Goal: Complete application form: Complete application form

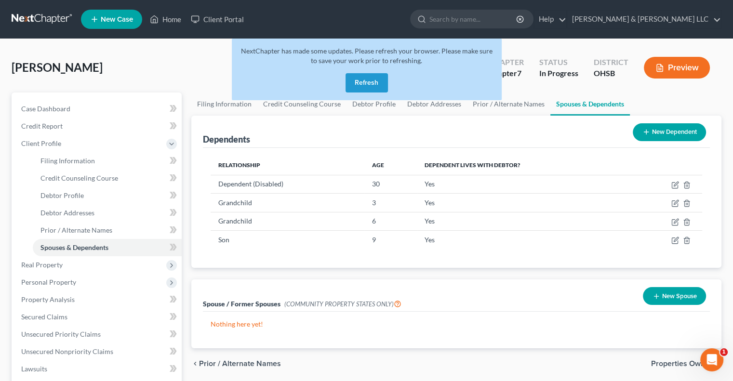
click at [381, 87] on button "Refresh" at bounding box center [367, 82] width 42 height 19
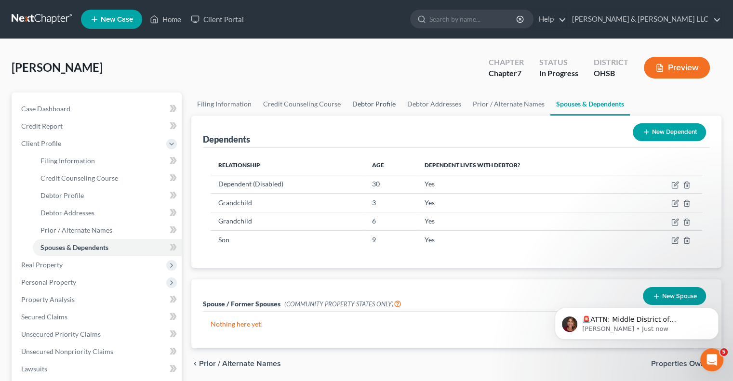
click at [385, 104] on link "Debtor Profile" at bounding box center [374, 104] width 55 height 23
select select "0"
select select "4"
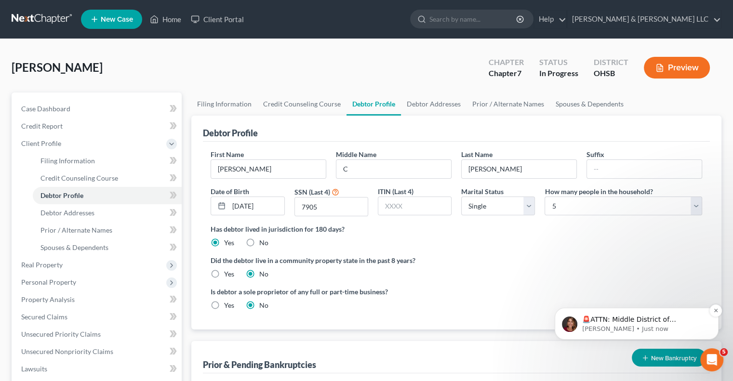
click at [585, 314] on div "🚨ATTN: Middle District of [US_STATE] The court has added a new Credit Counselin…" at bounding box center [637, 324] width 164 height 32
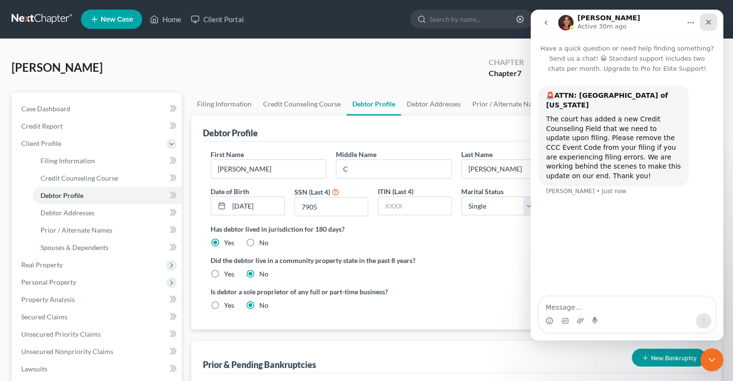
click at [708, 21] on icon "Close" at bounding box center [709, 22] width 8 height 8
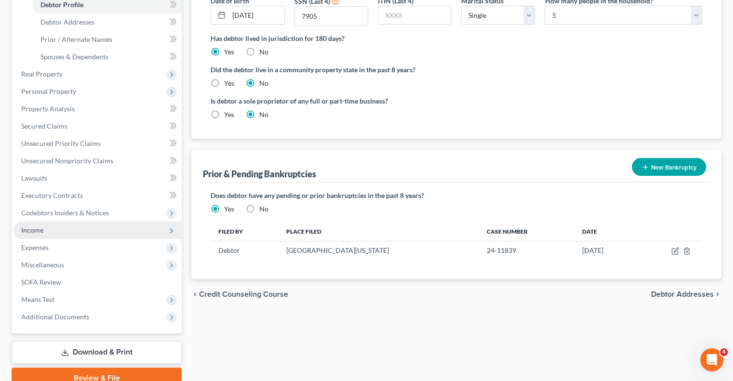
scroll to position [193, 0]
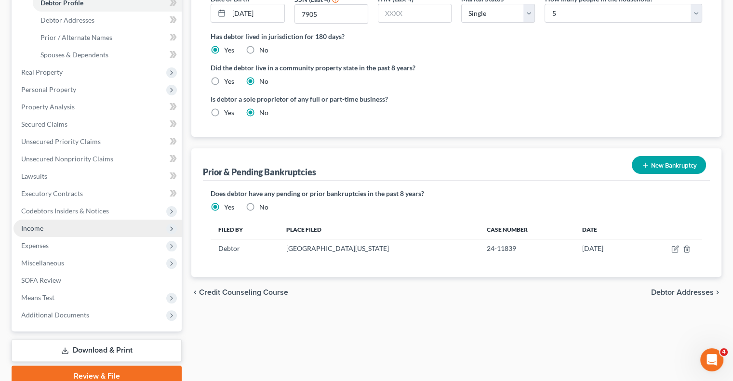
click at [49, 231] on span "Income" at bounding box center [97, 228] width 168 height 17
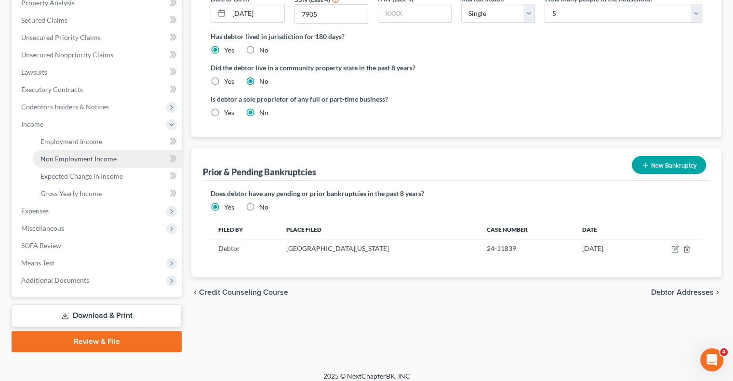
click at [61, 164] on link "Non Employment Income" at bounding box center [107, 158] width 149 height 17
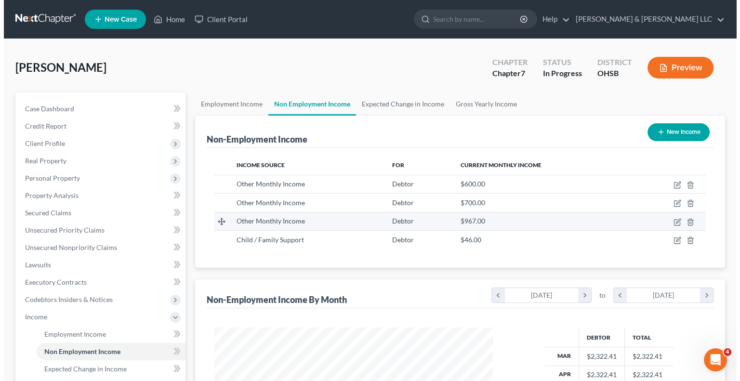
scroll to position [172, 297]
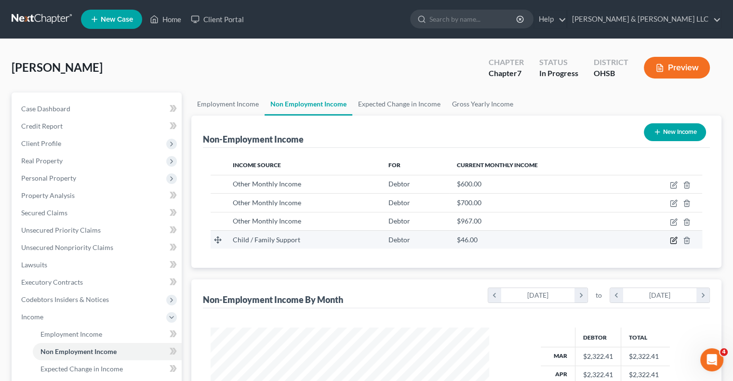
click at [675, 241] on icon "button" at bounding box center [674, 241] width 8 height 8
select select "7"
select select "0"
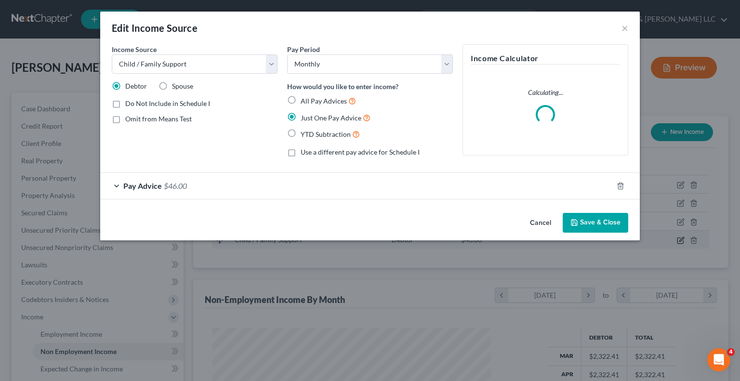
scroll to position [172, 301]
click at [301, 135] on label "YTD Subtraction" at bounding box center [330, 134] width 59 height 11
click at [305, 135] on input "YTD Subtraction" at bounding box center [308, 132] width 6 height 6
radio input "true"
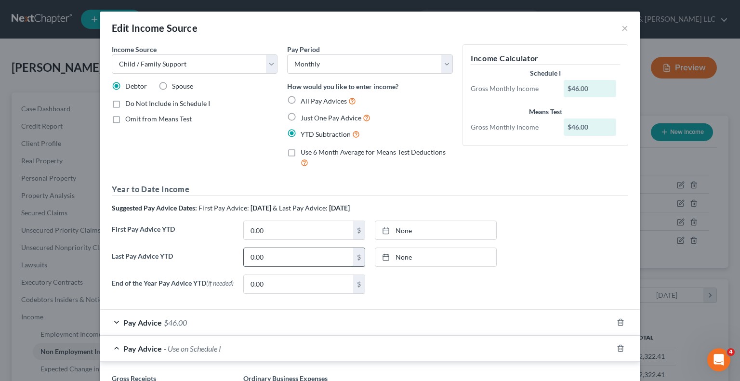
click at [276, 259] on input "0.00" at bounding box center [298, 257] width 109 height 18
paste input "text"
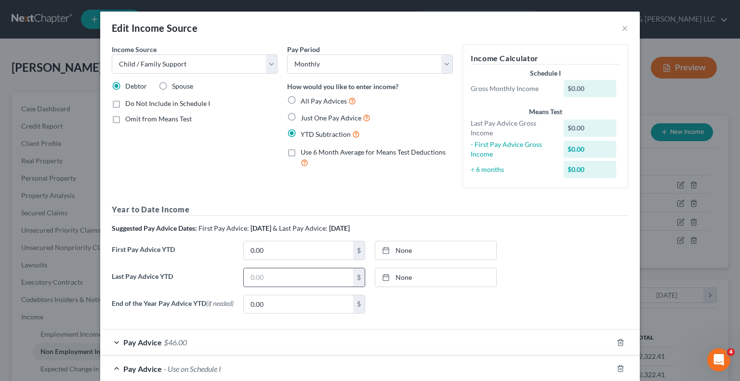
click at [300, 267] on div "Year to Date Income Suggested Pay Advice Dates: First Pay Advice: [DATE] & Last…" at bounding box center [370, 263] width 517 height 118
click at [298, 276] on input "text" at bounding box center [298, 278] width 109 height 18
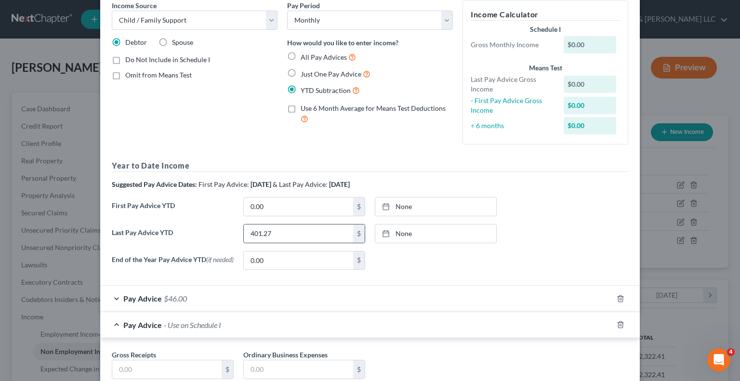
scroll to position [96, 0]
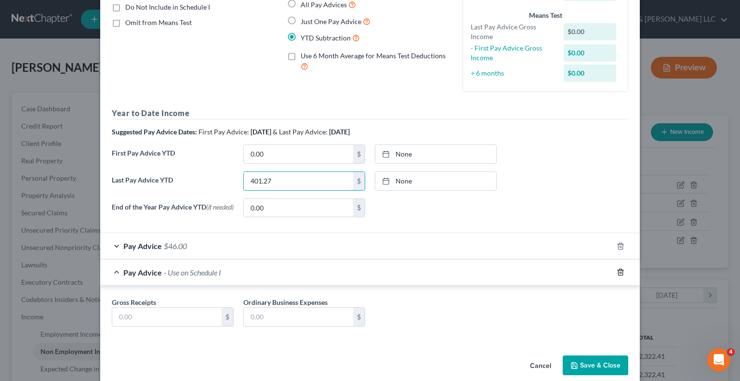
type input "401.27"
click at [618, 270] on polyline "button" at bounding box center [621, 270] width 6 height 0
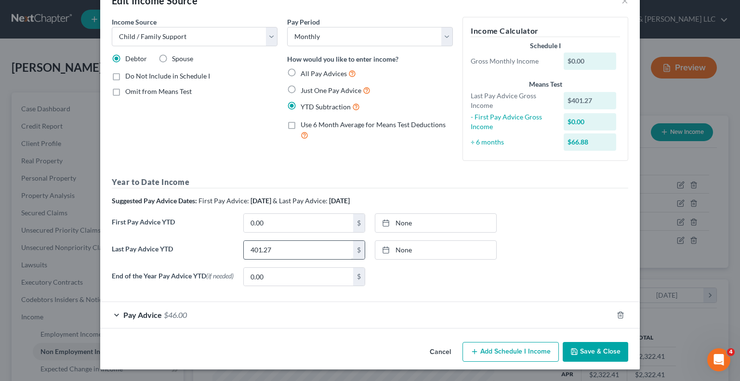
scroll to position [28, 0]
click at [114, 311] on div "Pay Advice $46.00" at bounding box center [356, 315] width 513 height 26
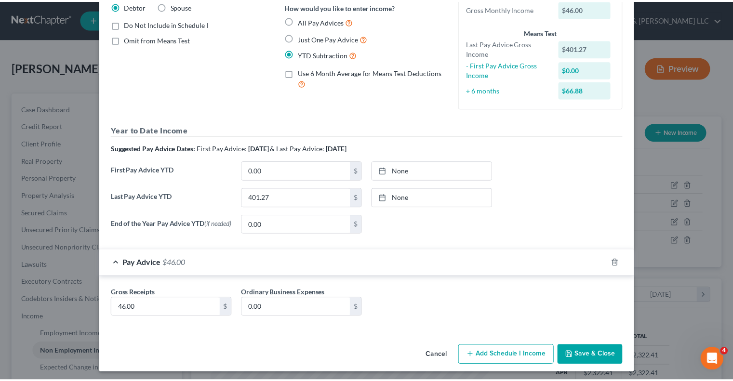
scroll to position [85, 0]
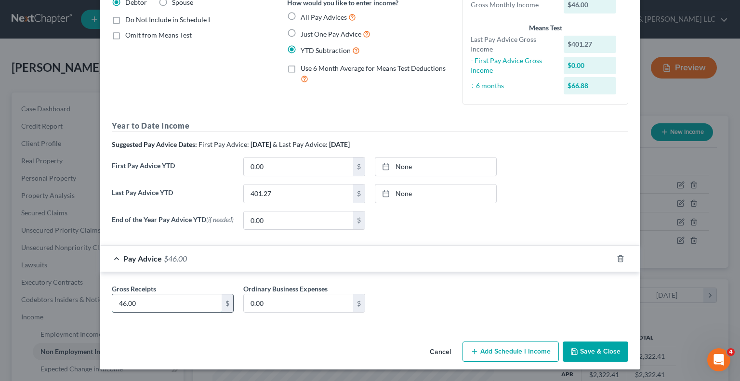
click at [175, 302] on input "46.00" at bounding box center [166, 304] width 109 height 18
type input "66"
click at [582, 349] on button "Save & Close" at bounding box center [596, 352] width 66 height 20
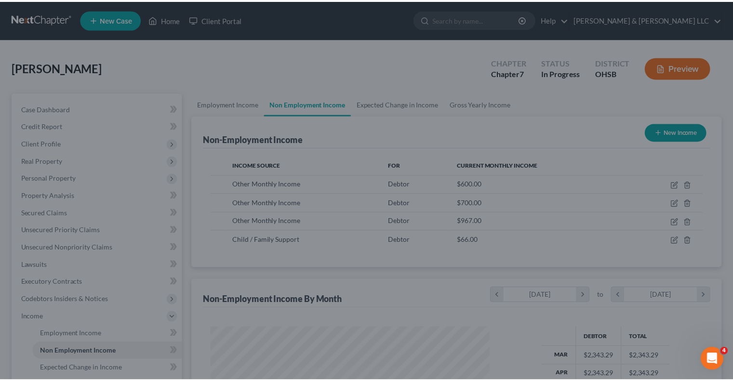
scroll to position [481914, 481787]
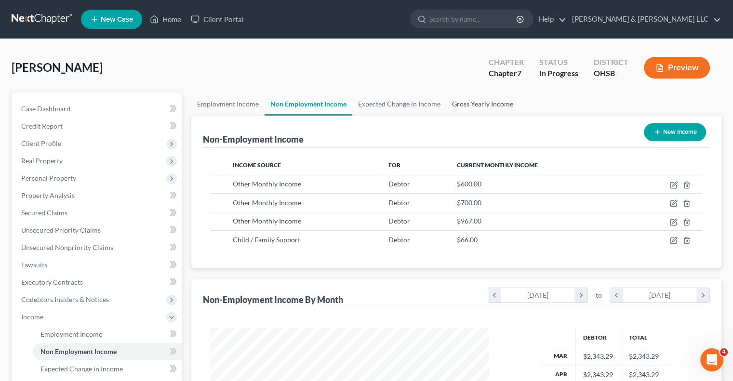
click at [474, 102] on link "Gross Yearly Income" at bounding box center [482, 104] width 73 height 23
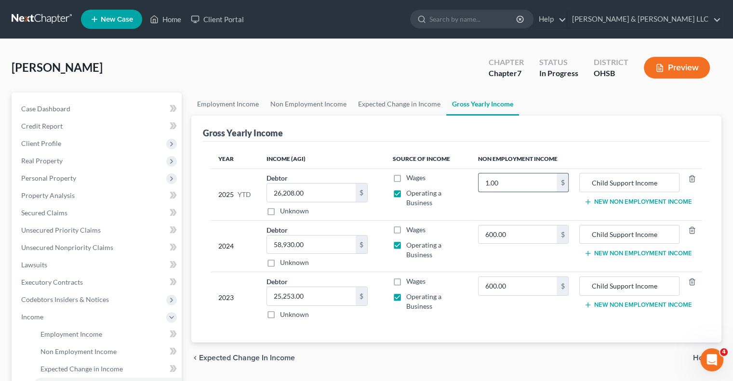
click at [535, 177] on input "1.00" at bounding box center [518, 183] width 79 height 18
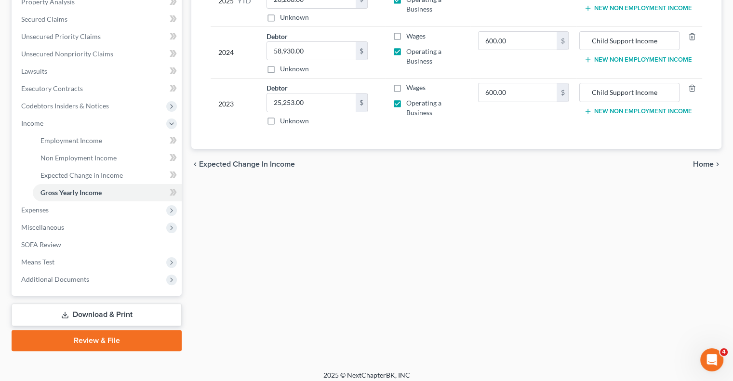
scroll to position [200, 0]
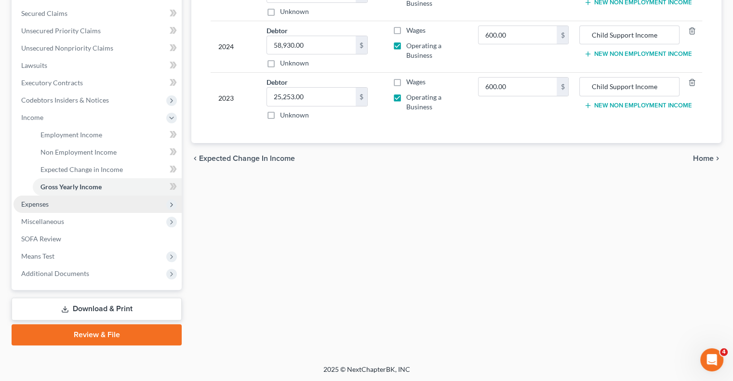
click at [36, 210] on span "Expenses" at bounding box center [97, 204] width 168 height 17
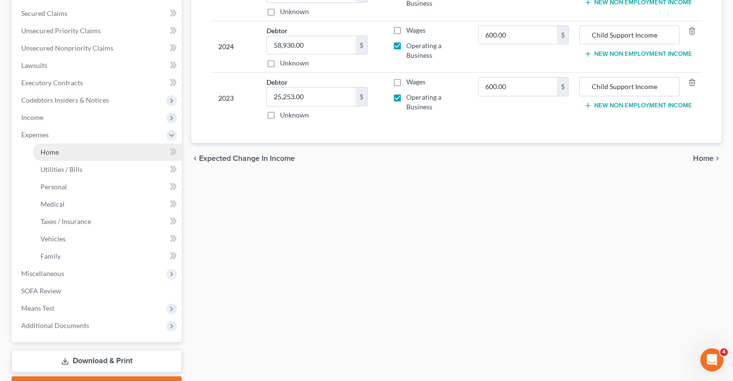
click at [54, 151] on span "Home" at bounding box center [49, 152] width 18 height 8
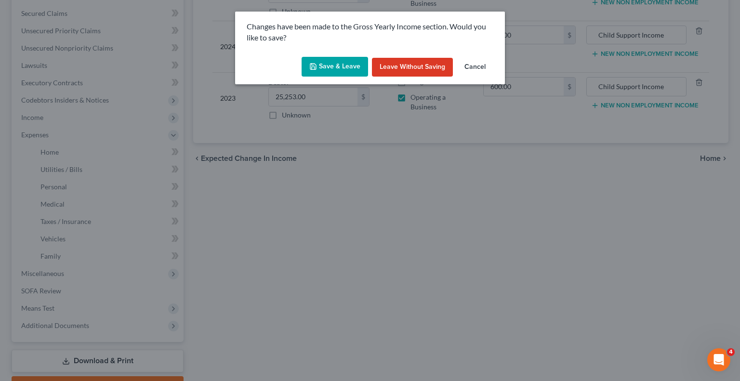
click at [338, 67] on button "Save & Leave" at bounding box center [335, 67] width 67 height 20
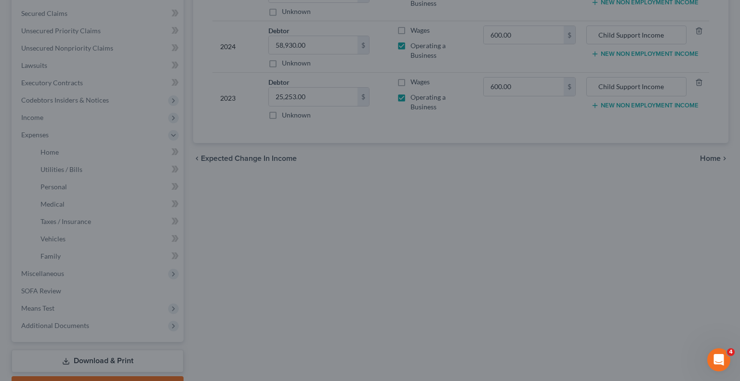
type input "493.00"
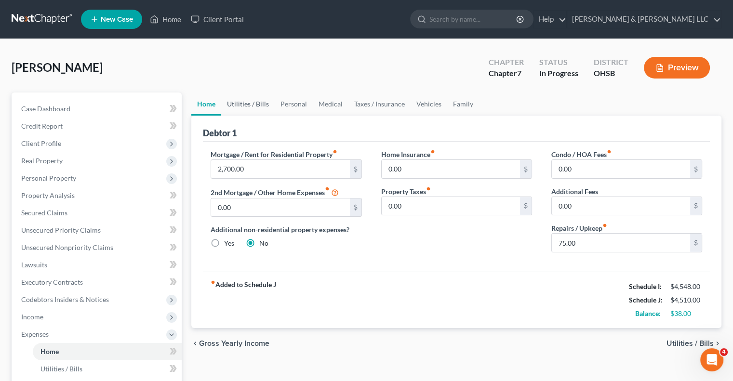
click at [239, 106] on link "Utilities / Bills" at bounding box center [248, 104] width 54 height 23
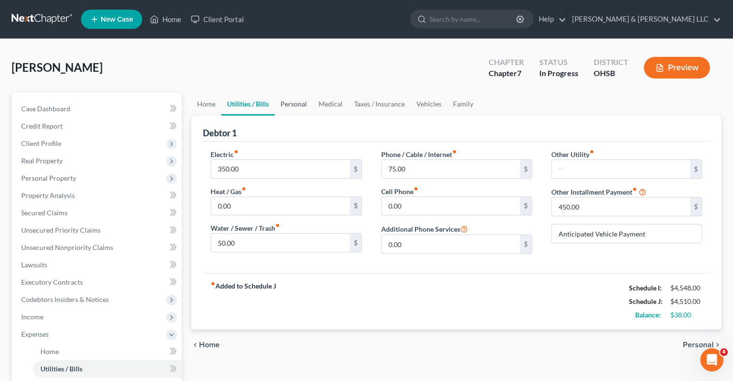
click at [296, 105] on link "Personal" at bounding box center [294, 104] width 38 height 23
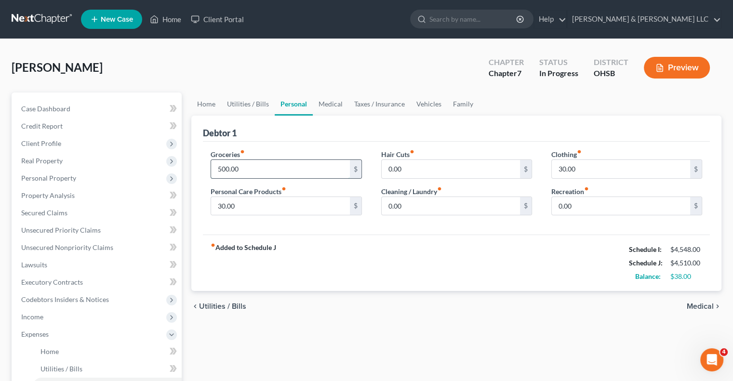
click at [278, 169] on input "500.00" at bounding box center [280, 169] width 138 height 18
click at [276, 209] on input "30.00" at bounding box center [280, 206] width 138 height 18
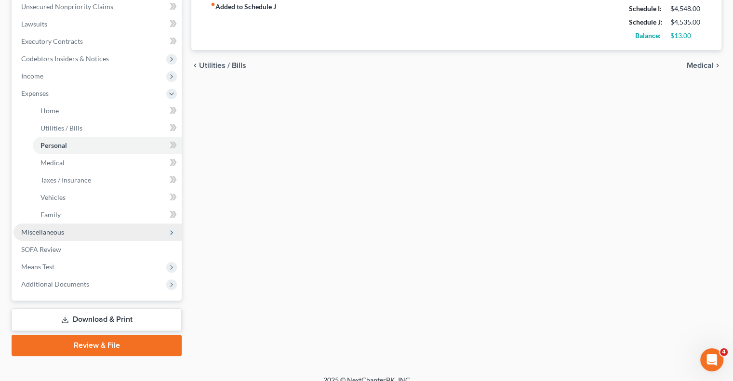
click at [69, 233] on span "Miscellaneous" at bounding box center [97, 232] width 168 height 17
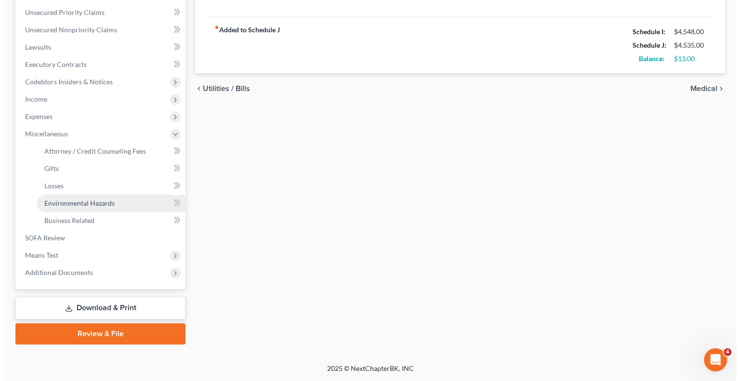
scroll to position [217, 0]
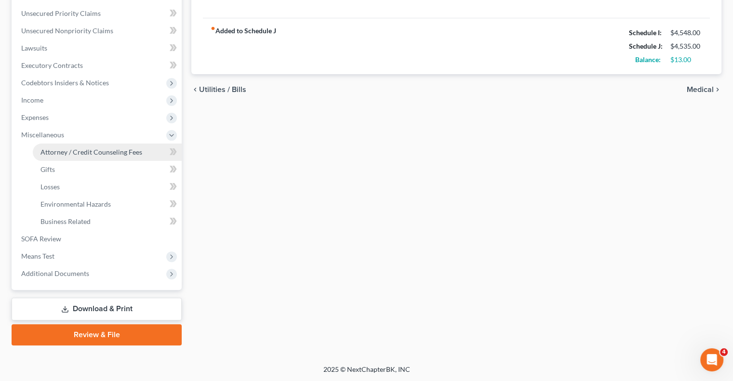
click at [73, 148] on span "Attorney / Credit Counseling Fees" at bounding box center [91, 152] width 102 height 8
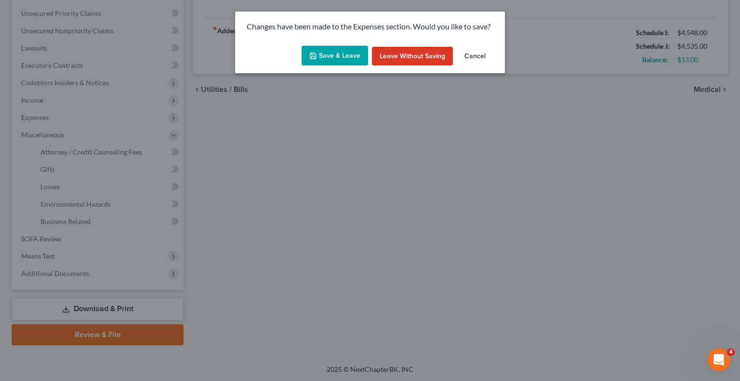
click at [322, 59] on button "Save & Leave" at bounding box center [335, 56] width 67 height 20
type input "525.00"
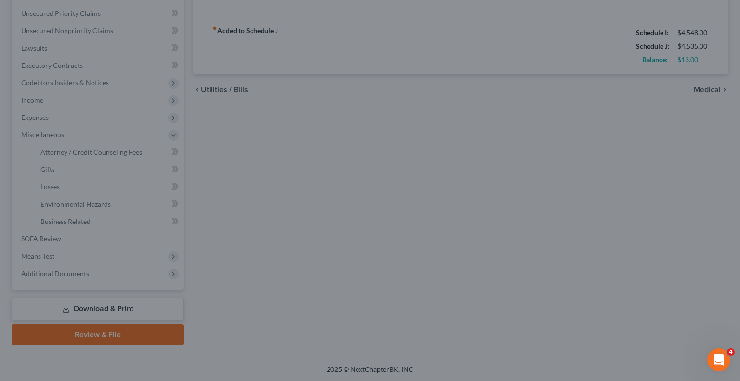
select select "0"
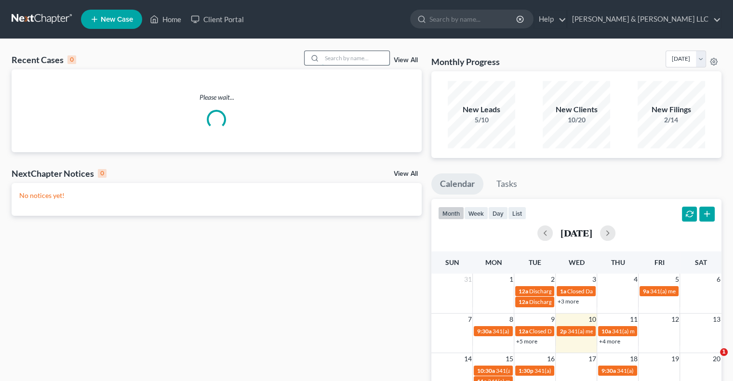
click at [361, 59] on input "search" at bounding box center [355, 58] width 67 height 14
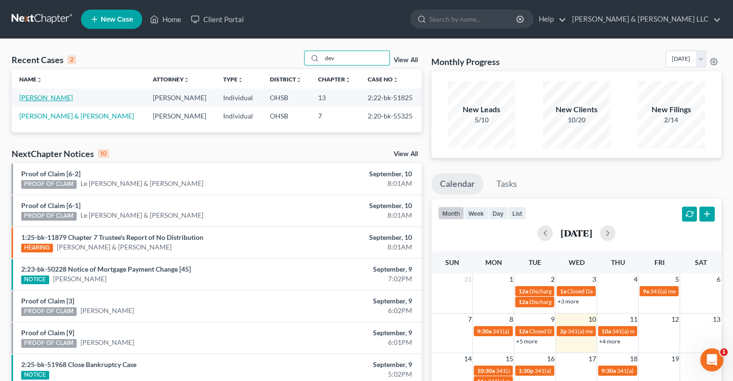
type input "dev"
click at [64, 98] on link "Deveaux, Danielle" at bounding box center [46, 98] width 54 height 8
select select "3"
select select "1"
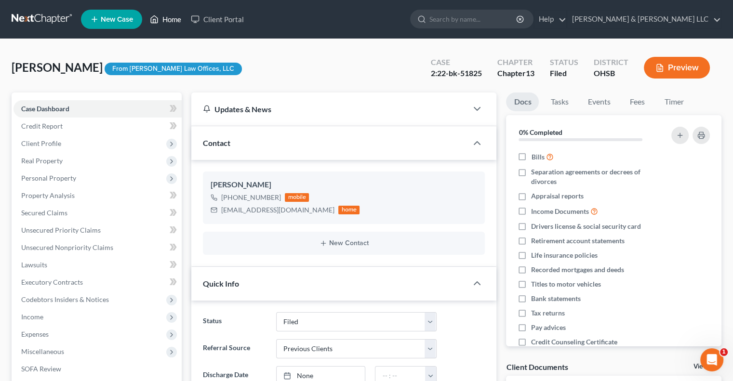
click at [168, 19] on link "Home" at bounding box center [165, 19] width 41 height 17
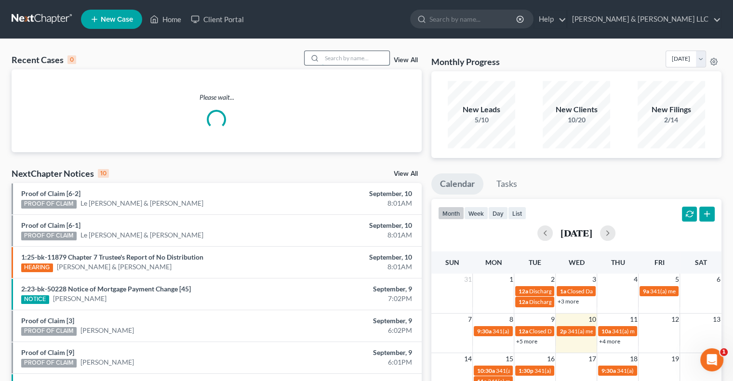
click at [335, 57] on input "search" at bounding box center [355, 58] width 67 height 14
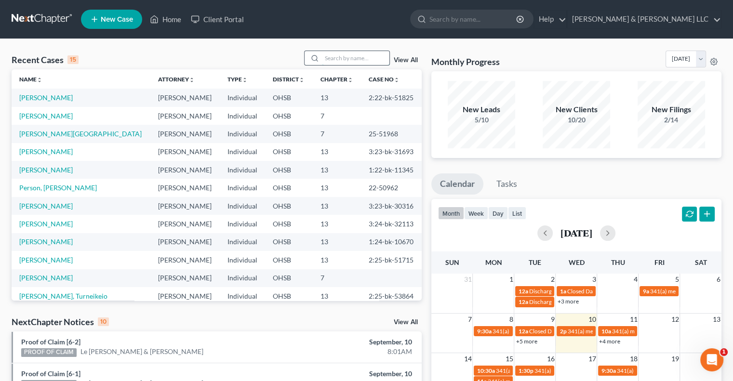
click at [366, 52] on input "search" at bounding box center [355, 58] width 67 height 14
type input "daniels"
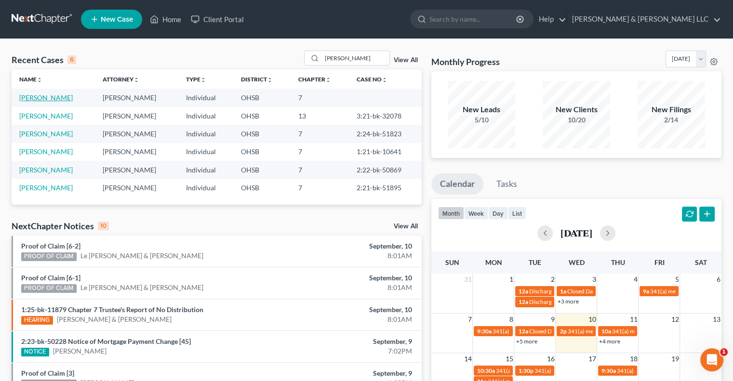
click at [42, 98] on link "Daniels, Marion" at bounding box center [46, 98] width 54 height 8
select select "4"
select select "1"
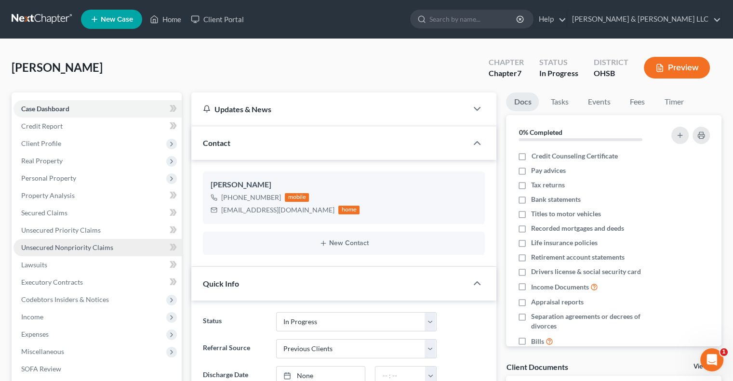
click at [72, 244] on span "Unsecured Nonpriority Claims" at bounding box center [67, 247] width 92 height 8
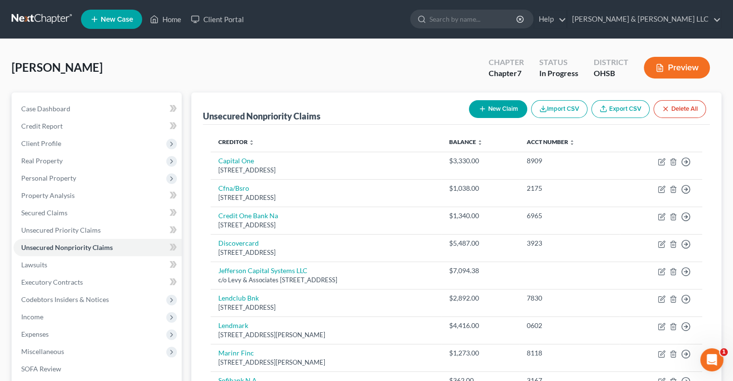
click at [489, 109] on button "New Claim" at bounding box center [498, 109] width 58 height 18
select select "0"
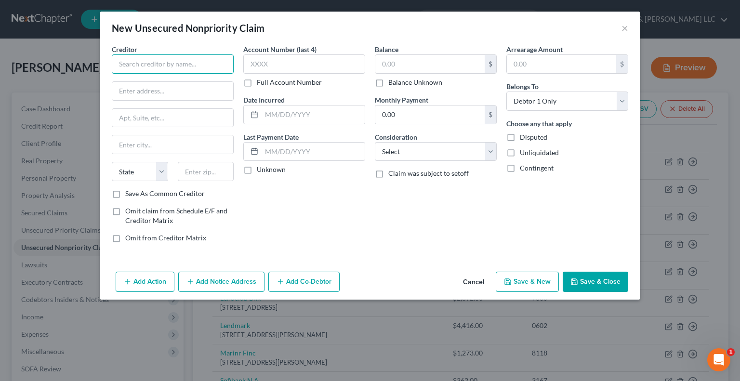
click at [202, 65] on input "text" at bounding box center [173, 63] width 122 height 19
type input "SelectRx"
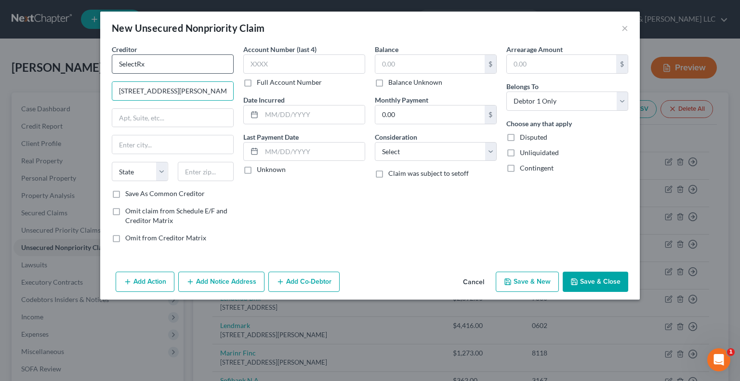
type input "3950 Brodhead Rd"
type input "15061"
type input "Monaca"
select select "39"
click at [125, 195] on label "Save As Common Creditor" at bounding box center [165, 194] width 80 height 10
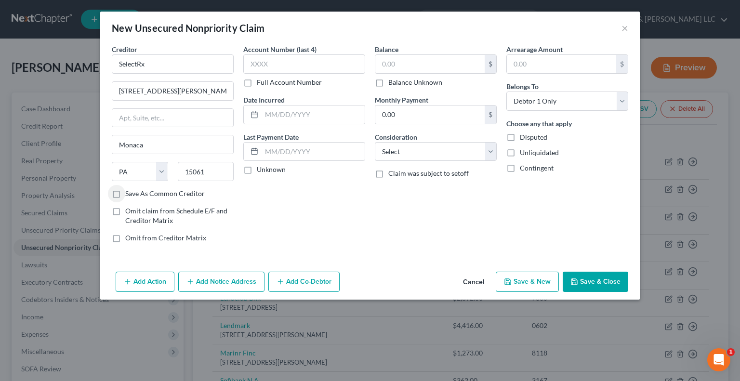
click at [129, 195] on input "Save As Common Creditor" at bounding box center [132, 192] width 6 height 6
checkbox input "true"
click at [433, 58] on input "text" at bounding box center [430, 64] width 109 height 18
type input "474.81"
click at [396, 158] on select "Select Cable / Satellite Services Collection Agency Credit Card Debt Debt Couns…" at bounding box center [436, 151] width 122 height 19
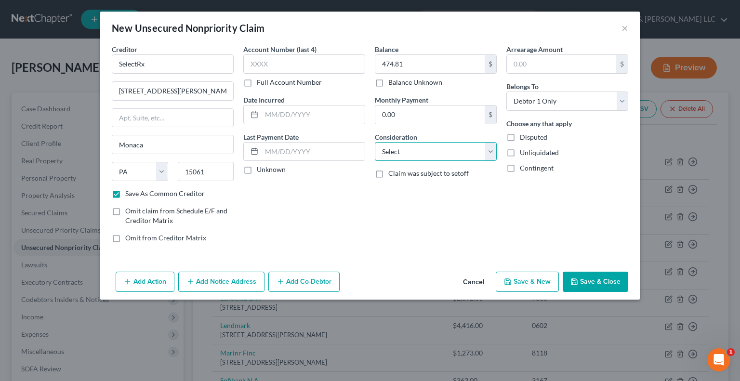
select select "9"
click at [375, 142] on select "Select Cable / Satellite Services Collection Agency Credit Card Debt Debt Couns…" at bounding box center [436, 151] width 122 height 19
click at [587, 287] on button "Save & Close" at bounding box center [596, 282] width 66 height 20
checkbox input "false"
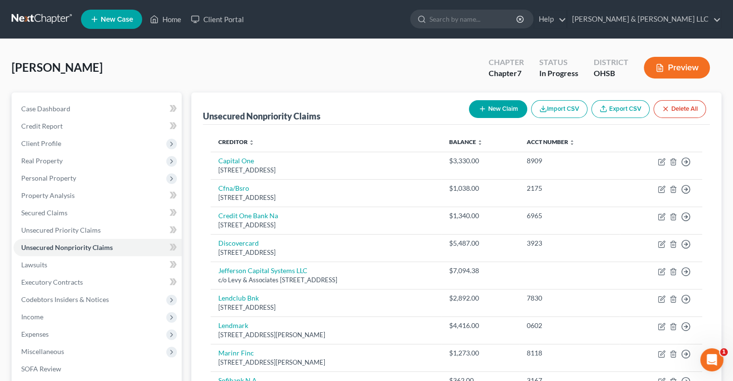
click at [486, 109] on button "New Claim" at bounding box center [498, 109] width 58 height 18
select select "0"
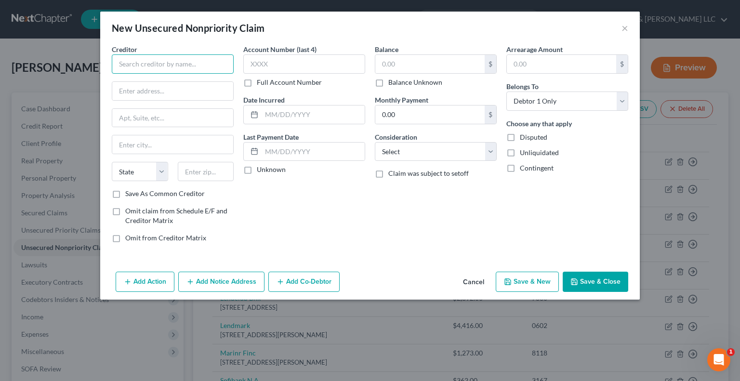
click at [150, 67] on input "text" at bounding box center [173, 63] width 122 height 19
type input "Central Ohio Surgical Associates Inc"
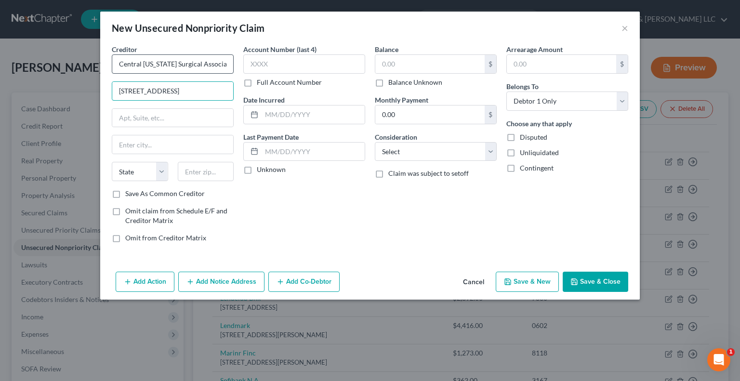
type input "6075 E Broad St"
type input "43213"
type input "Columbus"
select select "36"
click at [456, 63] on input "text" at bounding box center [430, 64] width 109 height 18
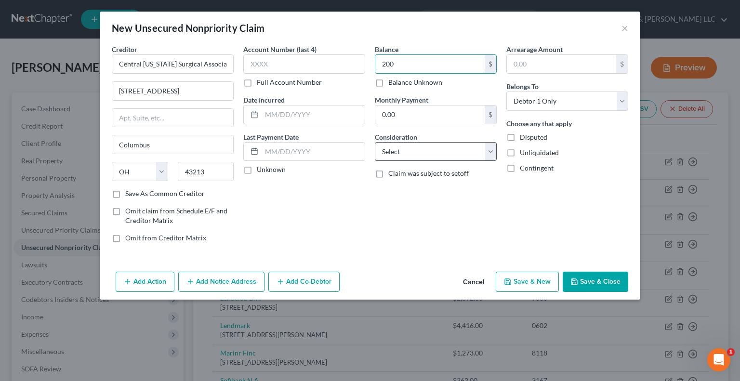
type input "200"
click at [427, 159] on select "Select Cable / Satellite Services Collection Agency Credit Card Debt Debt Couns…" at bounding box center [436, 151] width 122 height 19
select select "9"
click at [375, 142] on select "Select Cable / Satellite Services Collection Agency Credit Card Debt Debt Couns…" at bounding box center [436, 151] width 122 height 19
click at [125, 193] on label "Save As Common Creditor" at bounding box center [165, 194] width 80 height 10
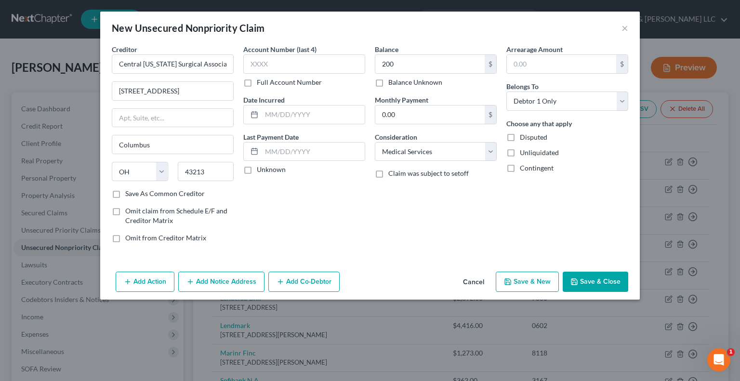
click at [129, 193] on input "Save As Common Creditor" at bounding box center [132, 192] width 6 height 6
click at [584, 279] on button "Save & Close" at bounding box center [596, 282] width 66 height 20
checkbox input "false"
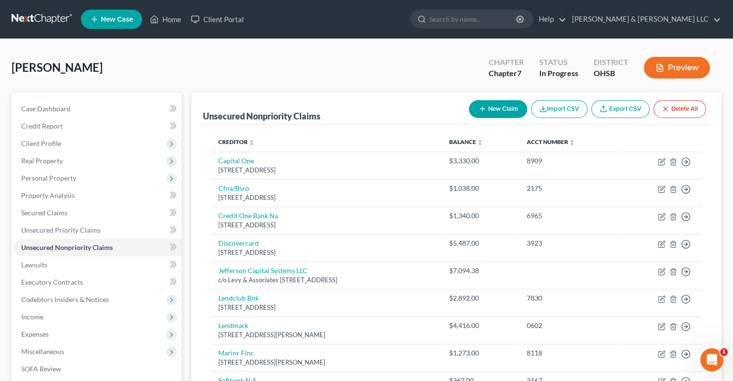
click at [497, 106] on button "New Claim" at bounding box center [498, 109] width 58 height 18
select select "0"
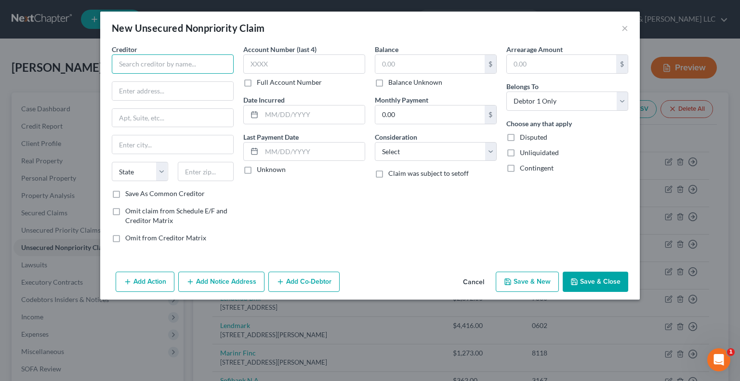
click at [190, 63] on input "text" at bounding box center [173, 63] width 122 height 19
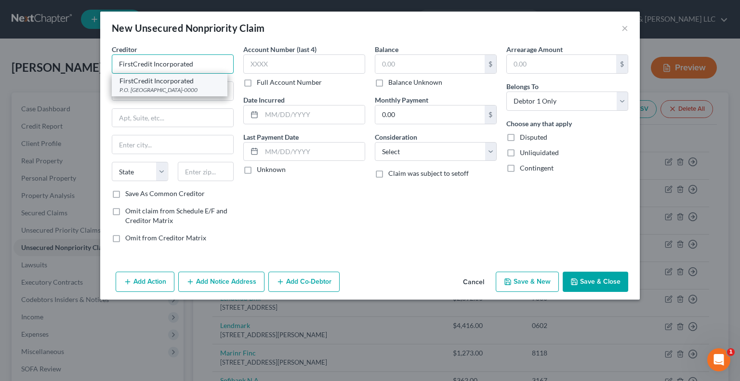
type input "FirstCredit Incorporated"
click at [176, 86] on div "P.O. Box 89458, Cleveland, OH 44101-0000" at bounding box center [170, 90] width 100 height 8
type input "P.O. Box 89458"
type input "Cleveland"
select select "36"
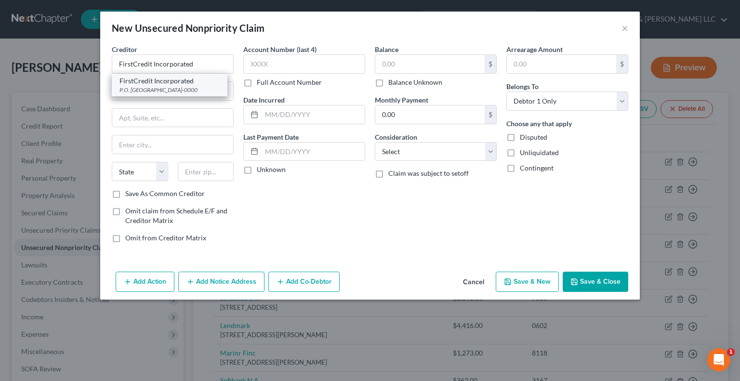
type input "44101-0000"
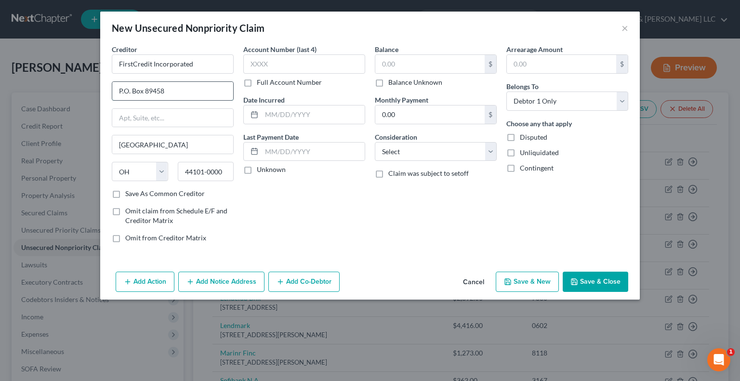
drag, startPoint x: 143, startPoint y: 92, endPoint x: 198, endPoint y: 94, distance: 55.0
click at [198, 94] on input "P.O. Box 89458" at bounding box center [172, 91] width 121 height 18
type input "P.O. Box 630838"
drag, startPoint x: 183, startPoint y: 171, endPoint x: 340, endPoint y: 166, distance: 157.2
click at [340, 166] on div "Creditor * FirstCredit Incorporated P.O. Box 630838 Cleveland State AL AK AR AZ…" at bounding box center [370, 147] width 526 height 206
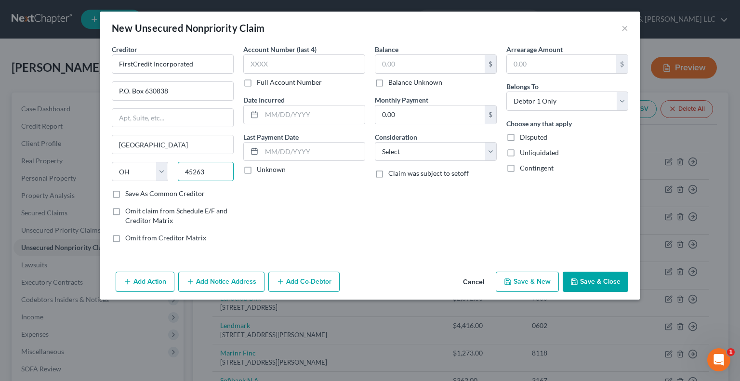
type input "45263"
type input "Cincinnati"
click at [125, 193] on label "Save As Common Creditor" at bounding box center [165, 194] width 80 height 10
click at [129, 193] on input "Save As Common Creditor" at bounding box center [132, 192] width 6 height 6
checkbox input "true"
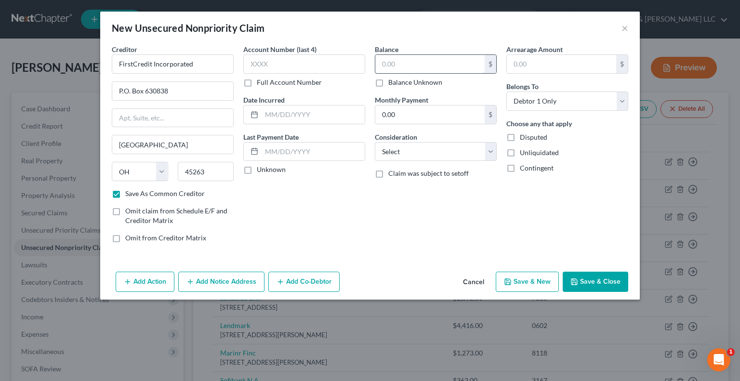
click at [394, 62] on input "text" at bounding box center [430, 64] width 109 height 18
type input "200"
click at [386, 156] on select "Select Cable / Satellite Services Collection Agency Credit Card Debt Debt Couns…" at bounding box center [436, 151] width 122 height 19
select select "9"
click at [375, 142] on select "Select Cable / Satellite Services Collection Agency Credit Card Debt Debt Couns…" at bounding box center [436, 151] width 122 height 19
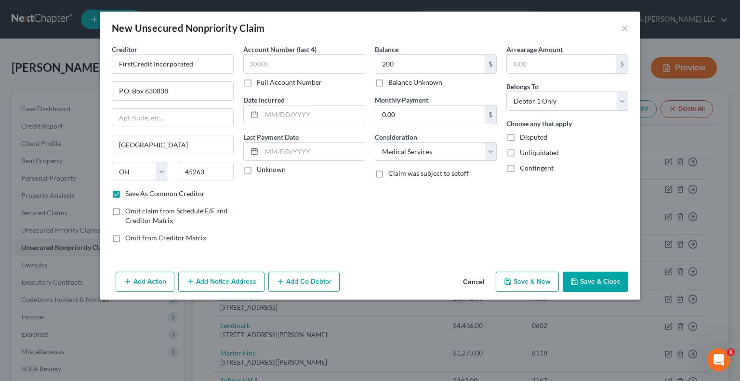
click at [590, 282] on button "Save & Close" at bounding box center [596, 282] width 66 height 20
checkbox input "false"
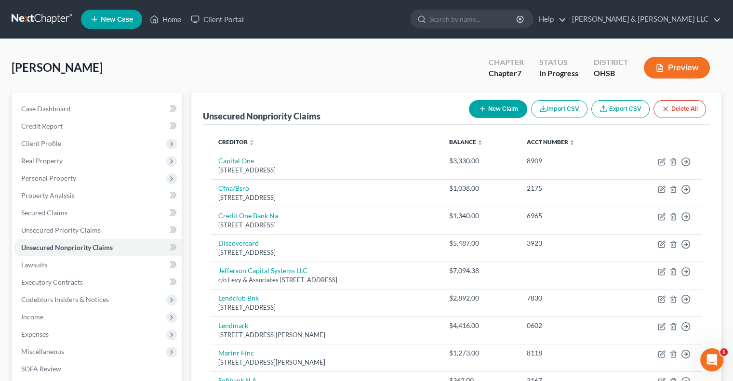
click at [496, 108] on button "New Claim" at bounding box center [498, 109] width 58 height 18
select select "0"
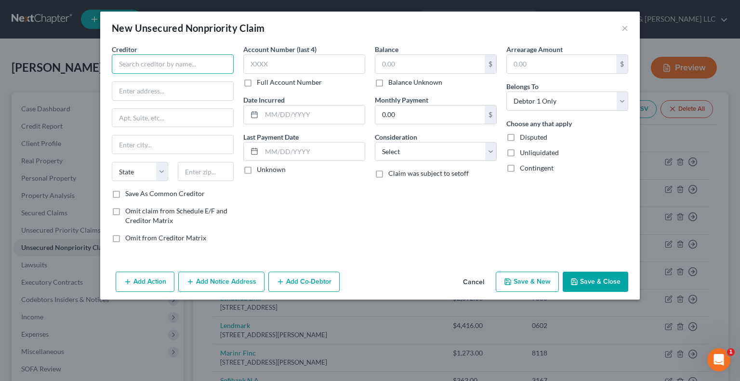
click at [147, 68] on input "text" at bounding box center [173, 63] width 122 height 19
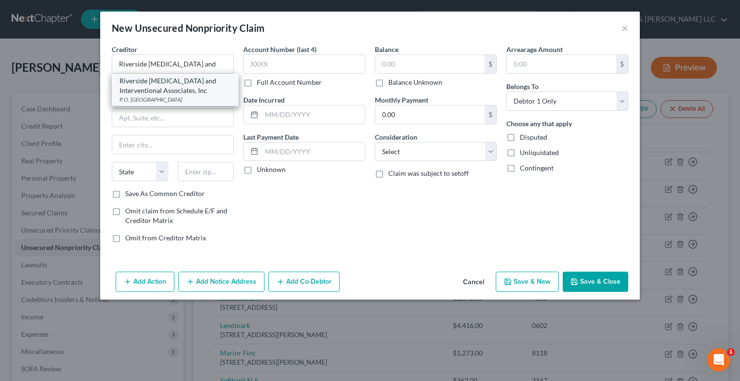
click at [155, 90] on div "Riverside Radiology and Interventional Associates, Inc" at bounding box center [175, 85] width 111 height 19
type input "Riverside Radiology and Interventional Associates, Inc"
type input "P.O. Box 713815"
type input "Cincinnati"
select select "36"
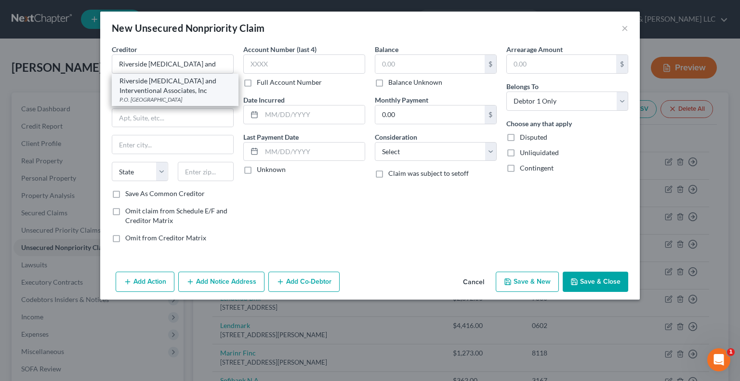
type input "45271"
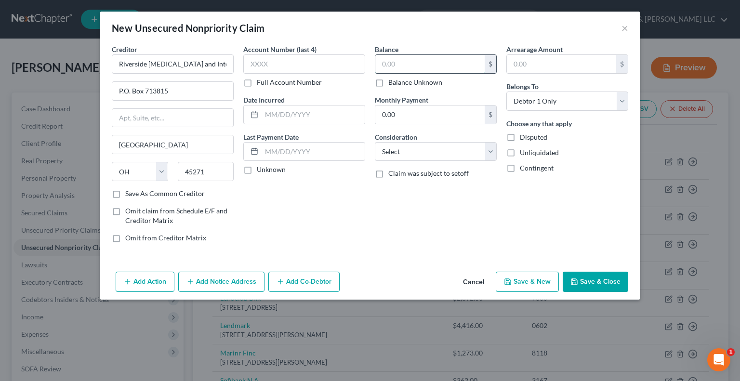
click at [399, 60] on input "text" at bounding box center [430, 64] width 109 height 18
type input "40"
click at [391, 144] on select "Select Cable / Satellite Services Collection Agency Credit Card Debt Debt Couns…" at bounding box center [436, 151] width 122 height 19
select select "9"
click at [375, 142] on select "Select Cable / Satellite Services Collection Agency Credit Card Debt Debt Couns…" at bounding box center [436, 151] width 122 height 19
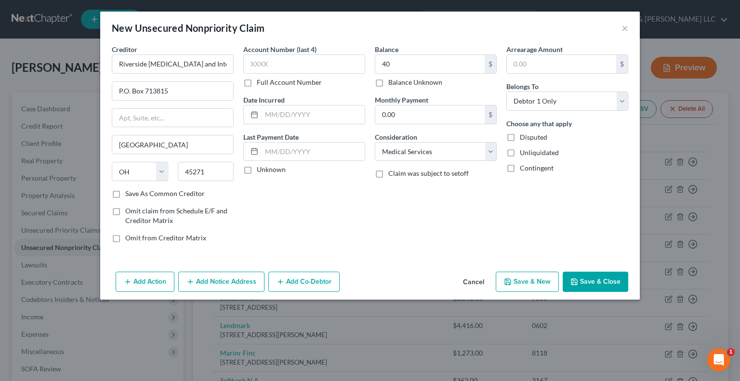
click at [577, 275] on button "Save & Close" at bounding box center [596, 282] width 66 height 20
type input "40.00"
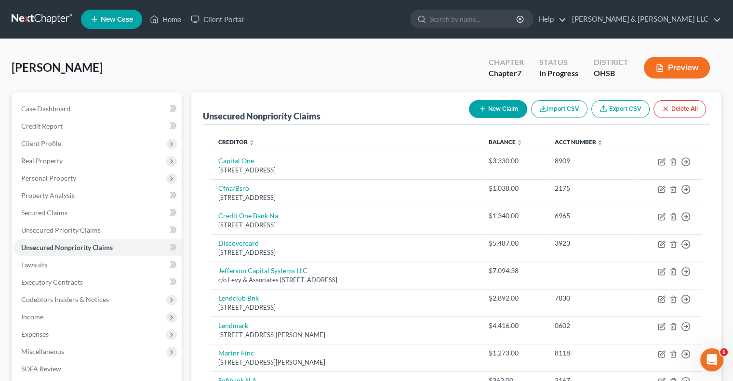
click at [492, 111] on button "New Claim" at bounding box center [498, 109] width 58 height 18
select select "0"
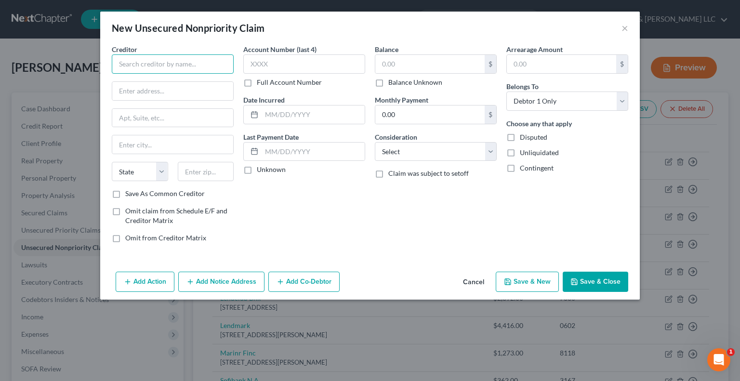
click at [139, 62] on input "text" at bounding box center [173, 63] width 122 height 19
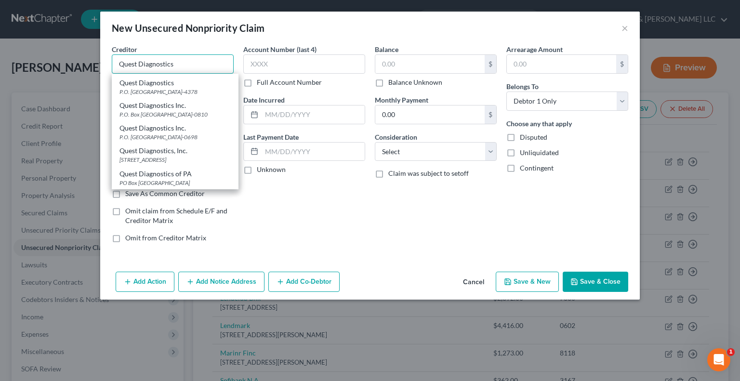
scroll to position [270, 0]
click at [156, 179] on div "PO Box 740639, Cincinnati, OH 45274" at bounding box center [175, 183] width 111 height 8
type input "Quest Diagnostics of PA"
type input "PO Box 740639"
type input "Cincinnati"
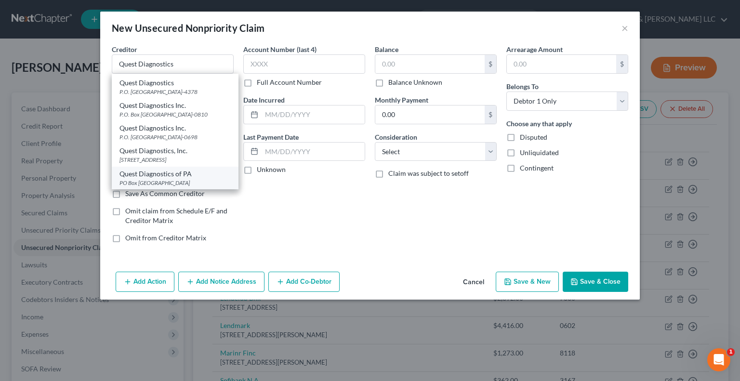
select select "36"
type input "45274"
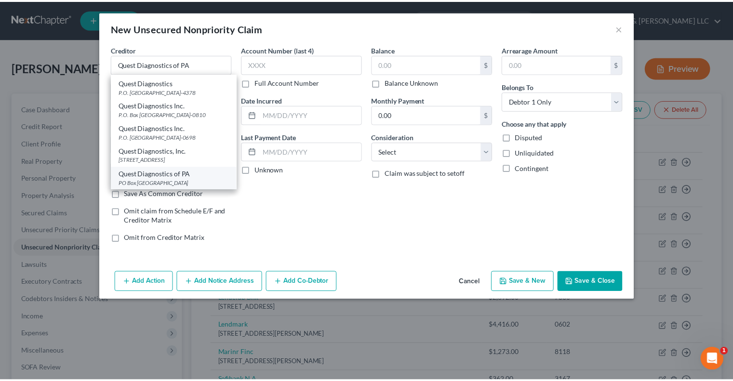
scroll to position [0, 0]
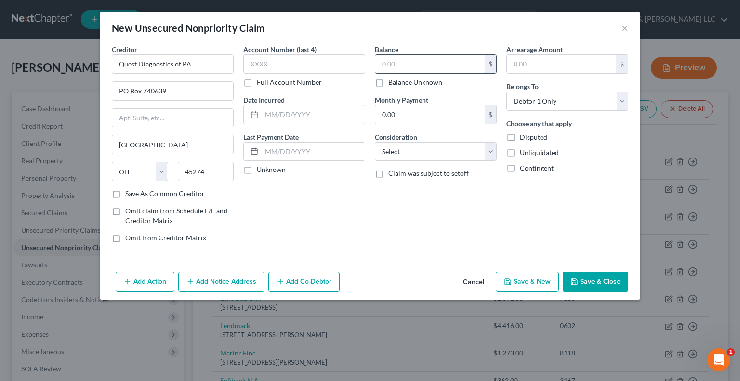
click at [415, 59] on input "text" at bounding box center [430, 64] width 109 height 18
type input "970.82"
click at [399, 156] on select "Select Cable / Satellite Services Collection Agency Credit Card Debt Debt Couns…" at bounding box center [436, 151] width 122 height 19
select select "9"
click at [375, 142] on select "Select Cable / Satellite Services Collection Agency Credit Card Debt Debt Couns…" at bounding box center [436, 151] width 122 height 19
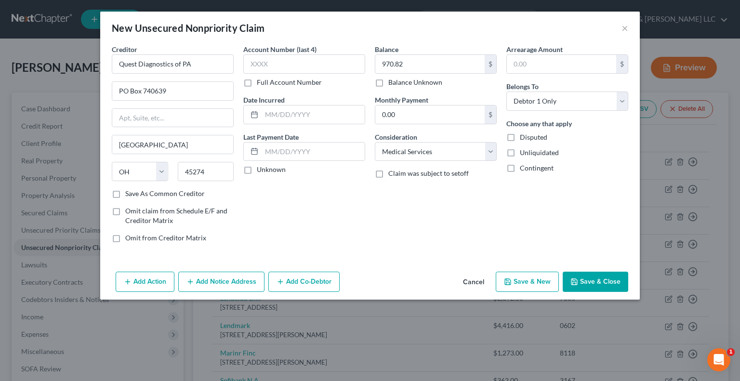
click at [574, 281] on icon "button" at bounding box center [575, 282] width 8 height 8
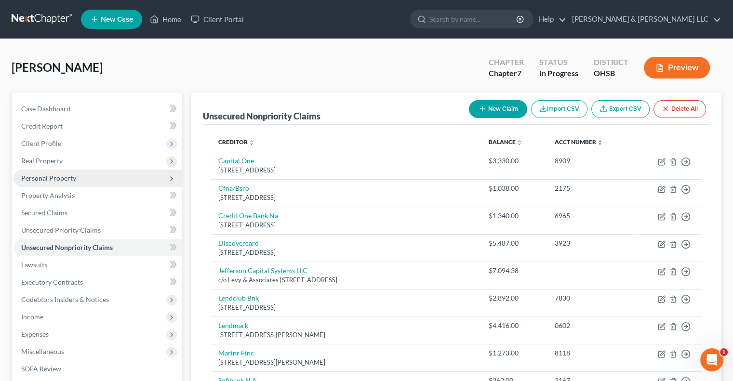
click at [68, 176] on span "Personal Property" at bounding box center [48, 178] width 55 height 8
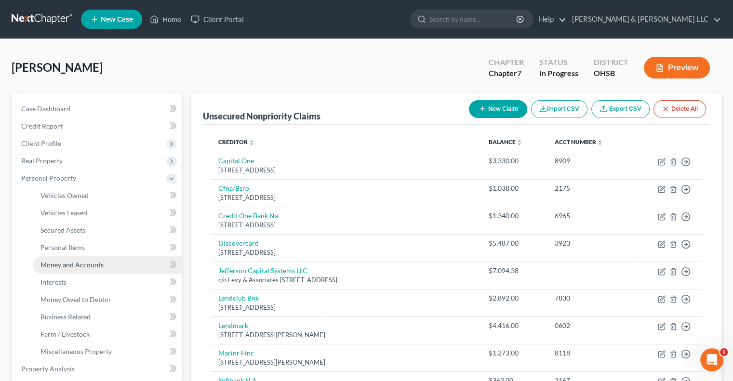
click at [79, 262] on span "Money and Accounts" at bounding box center [71, 265] width 63 height 8
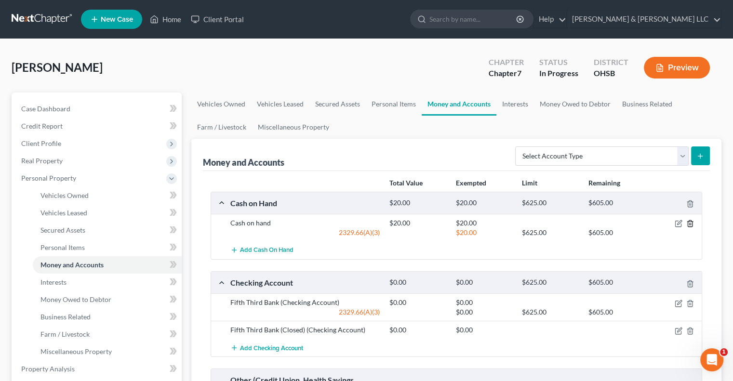
click at [688, 225] on icon "button" at bounding box center [690, 224] width 4 height 6
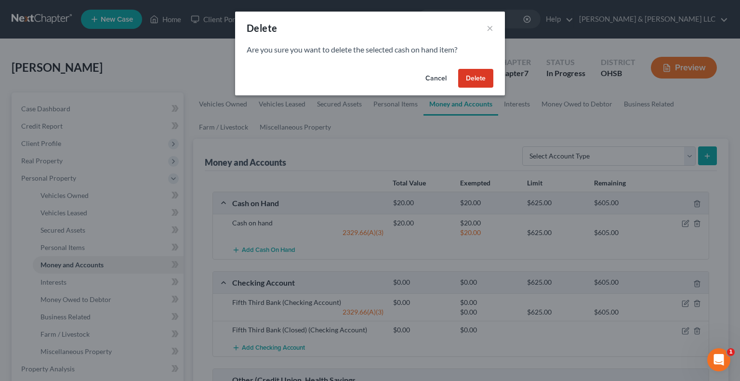
click at [472, 81] on button "Delete" at bounding box center [475, 78] width 35 height 19
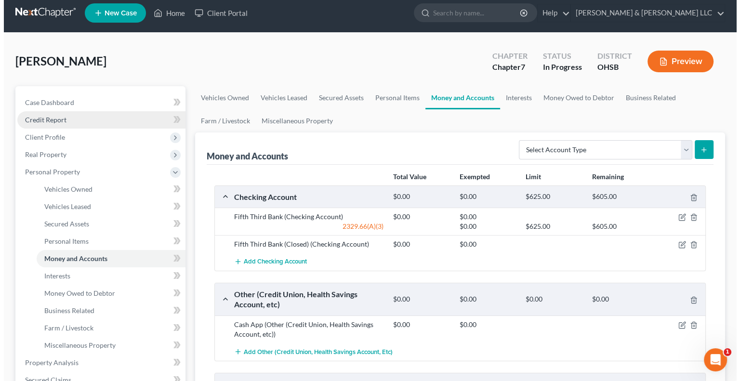
scroll to position [48, 0]
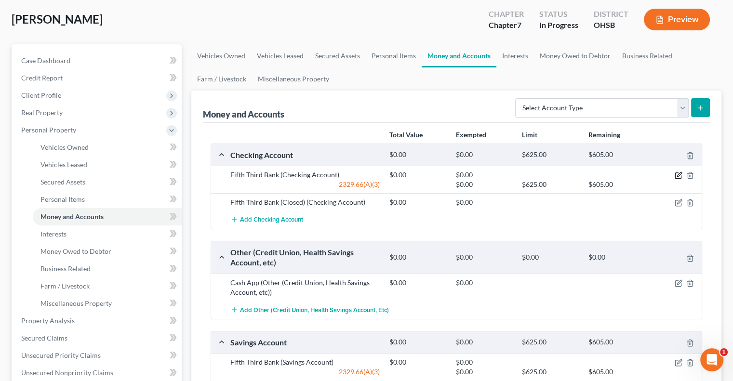
click at [678, 173] on icon "button" at bounding box center [679, 176] width 8 height 8
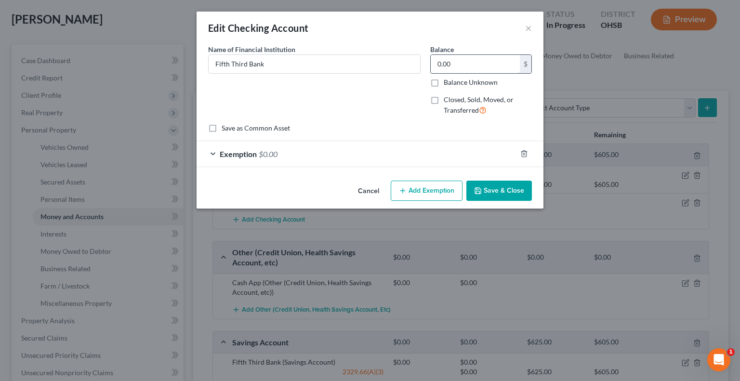
click at [471, 61] on input "0.00" at bounding box center [475, 64] width 89 height 18
type input "176.94"
click at [253, 150] on span "Exemption" at bounding box center [238, 153] width 37 height 9
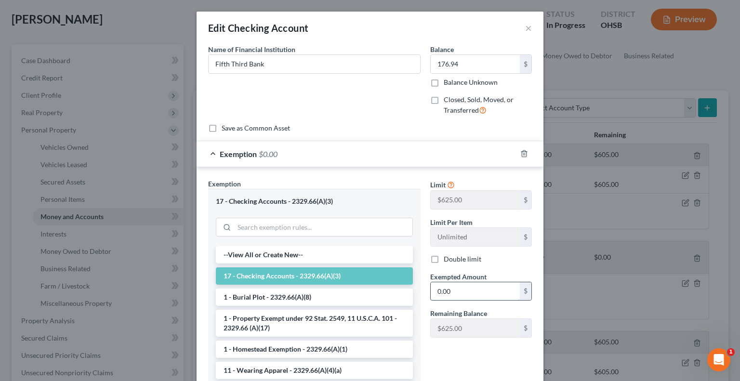
click at [468, 290] on input "0.00" at bounding box center [475, 292] width 89 height 18
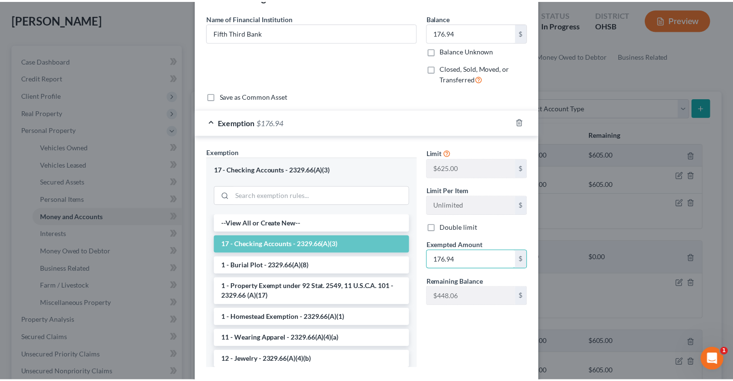
scroll to position [87, 0]
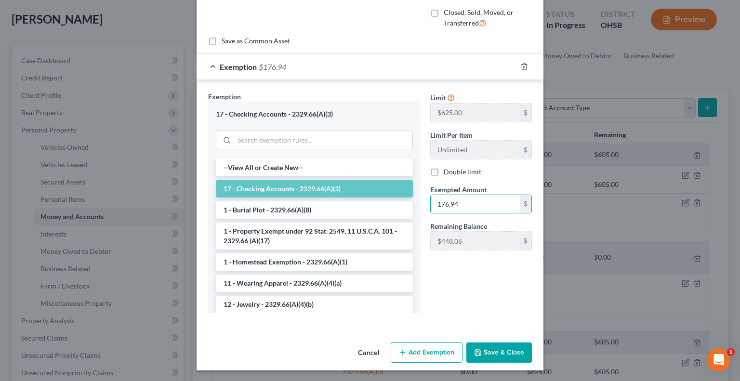
type input "176.94"
click at [484, 352] on button "Save & Close" at bounding box center [500, 353] width 66 height 20
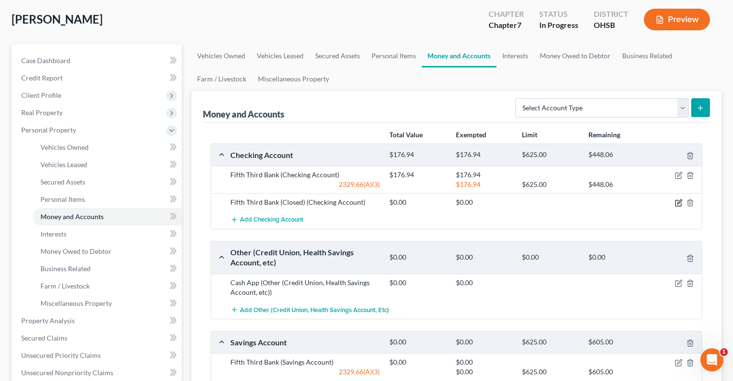
click at [678, 202] on icon "button" at bounding box center [679, 203] width 8 height 8
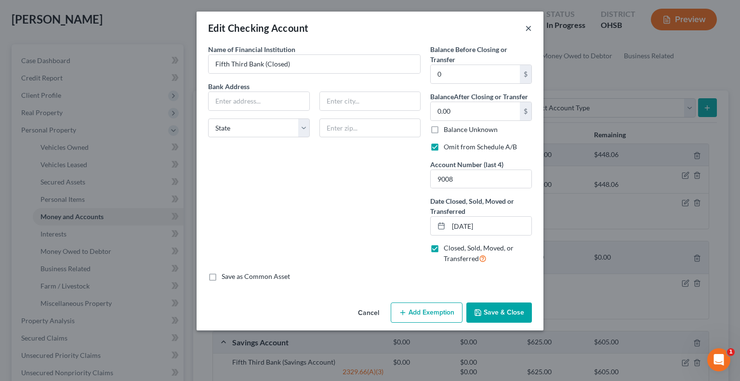
click at [529, 27] on button "×" at bounding box center [528, 28] width 7 height 12
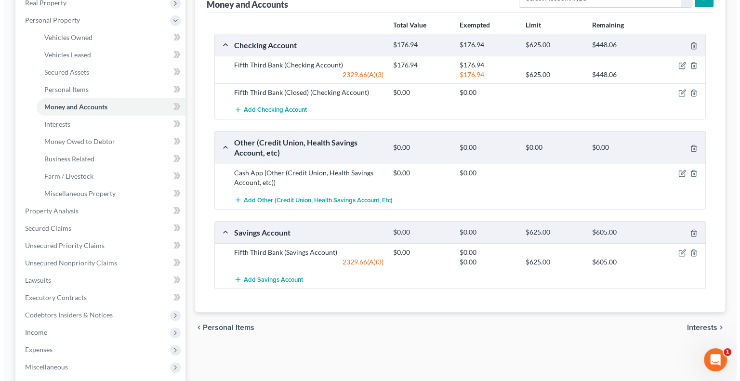
scroll to position [193, 0]
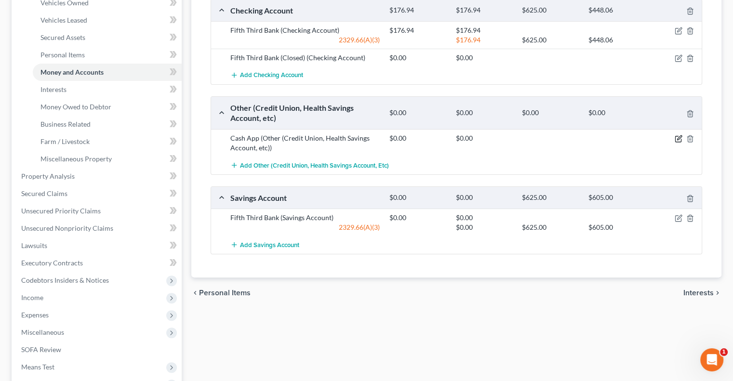
click at [677, 135] on icon "button" at bounding box center [679, 139] width 8 height 8
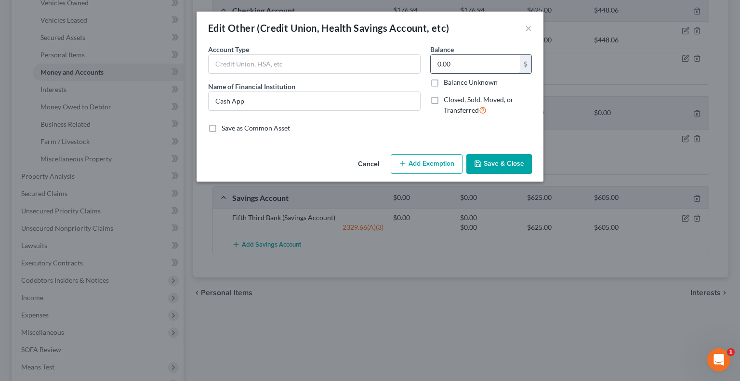
click at [467, 68] on input "0.00" at bounding box center [475, 64] width 89 height 18
type input "30.25"
click at [431, 163] on button "Add Exemption" at bounding box center [427, 164] width 72 height 20
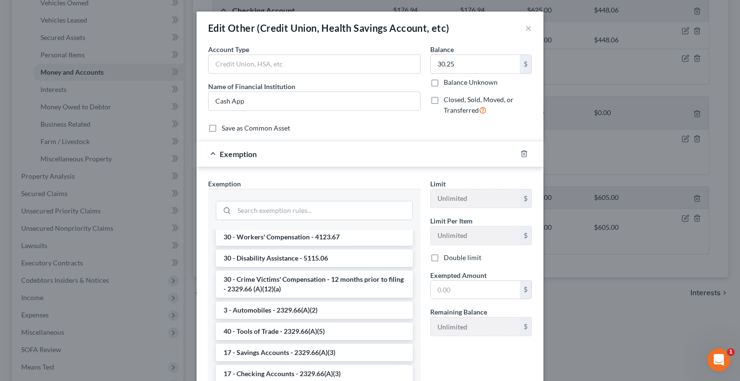
scroll to position [1061, 0]
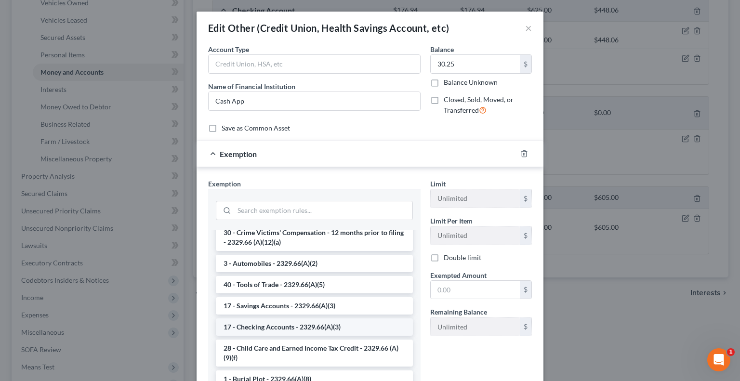
click at [270, 335] on li "17 - Checking Accounts - 2329.66(A)(3)" at bounding box center [314, 327] width 197 height 17
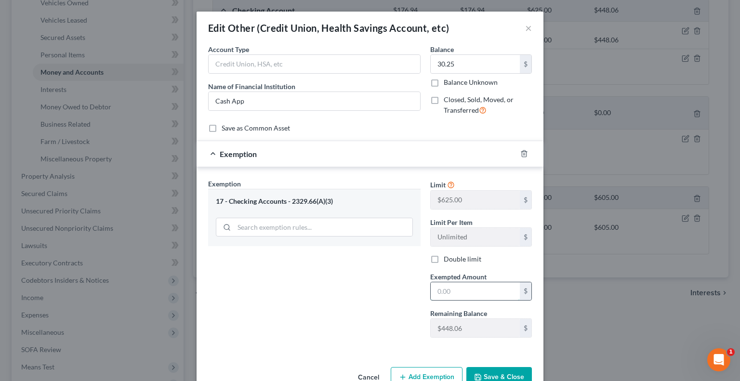
click at [446, 294] on input "text" at bounding box center [475, 292] width 89 height 18
type input "30.25"
click at [484, 373] on button "Save & Close" at bounding box center [500, 377] width 66 height 20
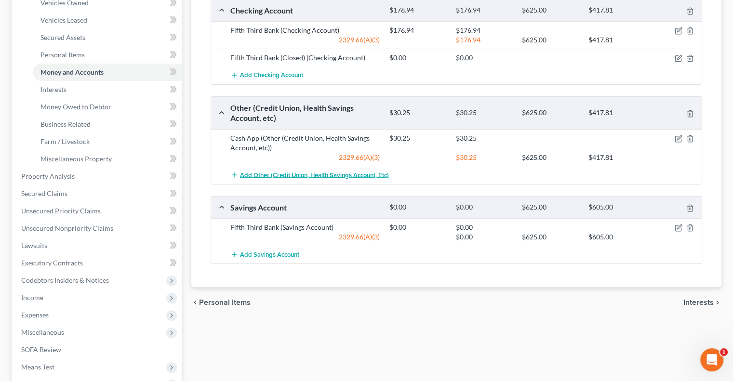
click at [329, 172] on span "Add Other (Credit Union, Health Savings Account, etc)" at bounding box center [314, 175] width 149 height 8
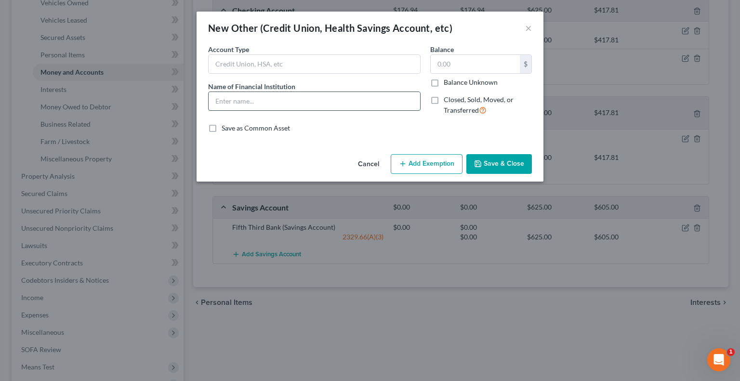
click at [270, 104] on input "text" at bounding box center [315, 101] width 212 height 18
type input "Apple Cash"
click at [459, 67] on input "text" at bounding box center [475, 64] width 89 height 18
type input "37"
click at [422, 165] on button "Add Exemption" at bounding box center [427, 164] width 72 height 20
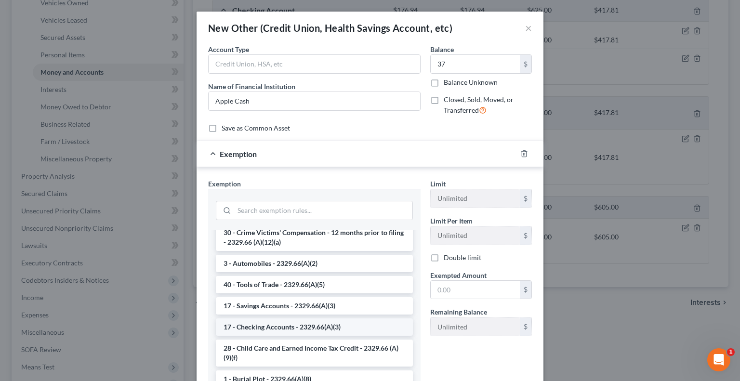
click at [266, 334] on li "17 - Checking Accounts - 2329.66(A)(3)" at bounding box center [314, 327] width 197 height 17
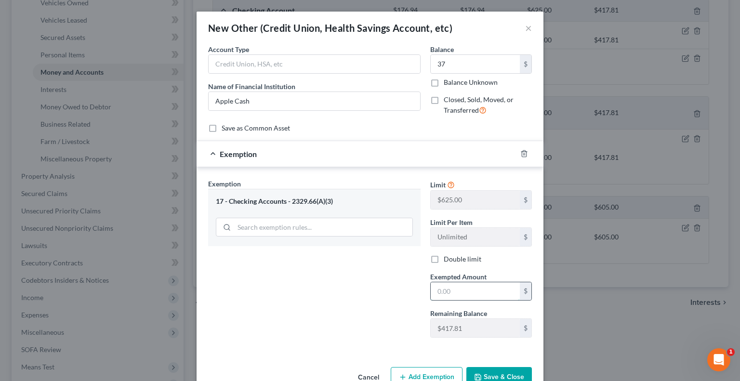
click at [461, 291] on input "text" at bounding box center [475, 292] width 89 height 18
type input "37"
click at [488, 378] on button "Save & Close" at bounding box center [500, 377] width 66 height 20
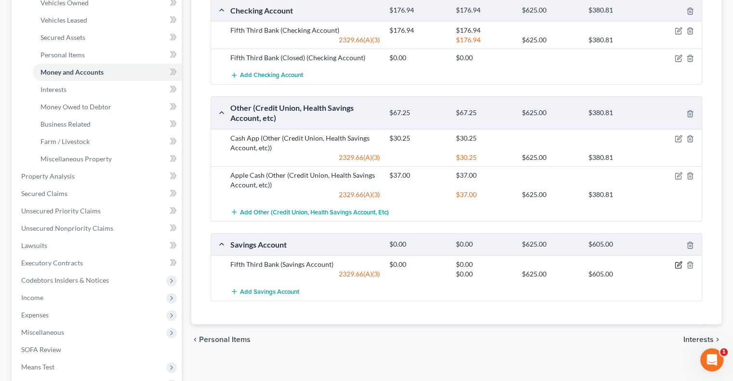
click at [676, 262] on icon "button" at bounding box center [679, 265] width 8 height 8
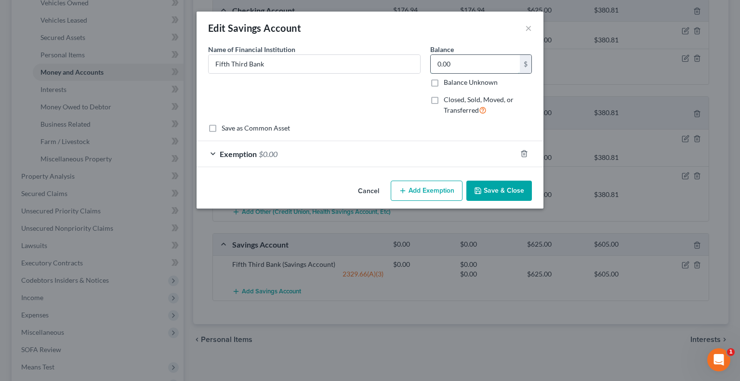
click at [461, 67] on input "0.00" at bounding box center [475, 64] width 89 height 18
type input "232.69"
click at [233, 160] on div "Exemption $0.00" at bounding box center [357, 154] width 320 height 26
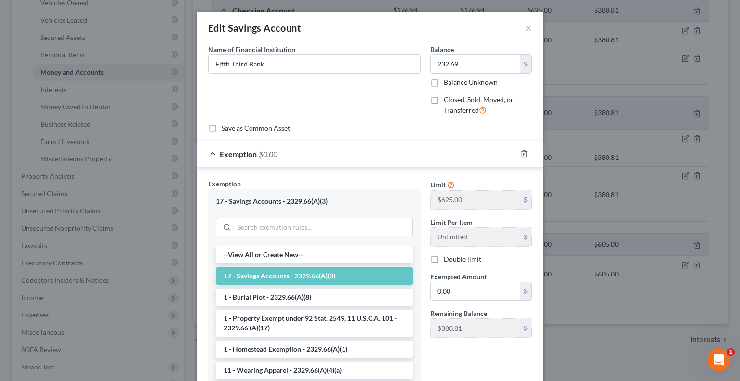
click at [476, 304] on div "Limit $625.00 $ Limit Per Item Unlimited $ Double limit Exempted Amount * 0.00 …" at bounding box center [481, 262] width 111 height 167
click at [472, 293] on input "0.00" at bounding box center [475, 292] width 89 height 18
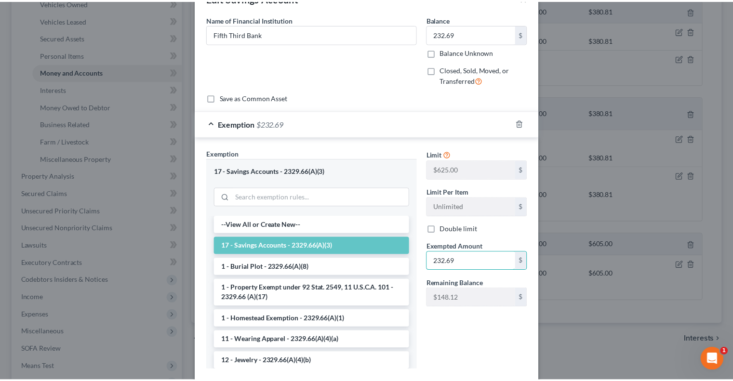
scroll to position [87, 0]
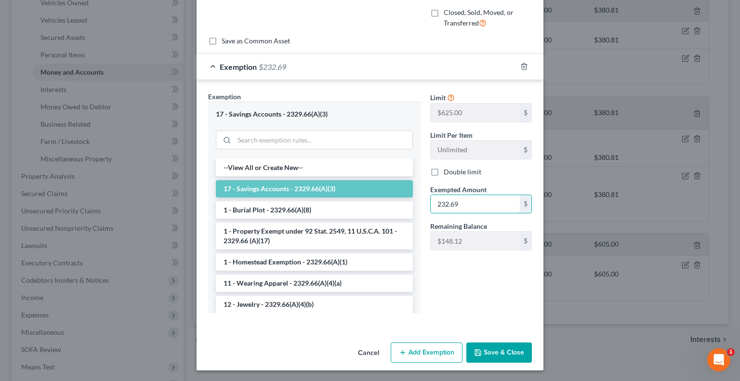
type input "232.69"
click at [484, 357] on button "Save & Close" at bounding box center [500, 353] width 66 height 20
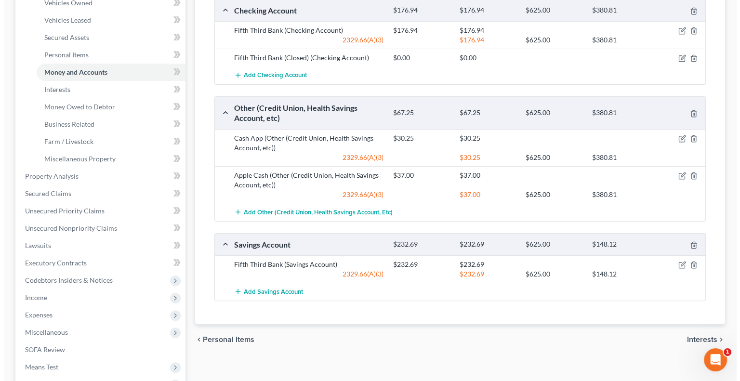
scroll to position [0, 0]
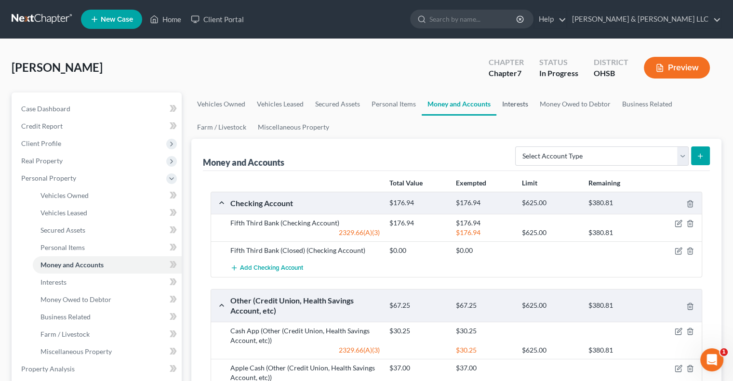
click at [515, 106] on link "Interests" at bounding box center [516, 104] width 38 height 23
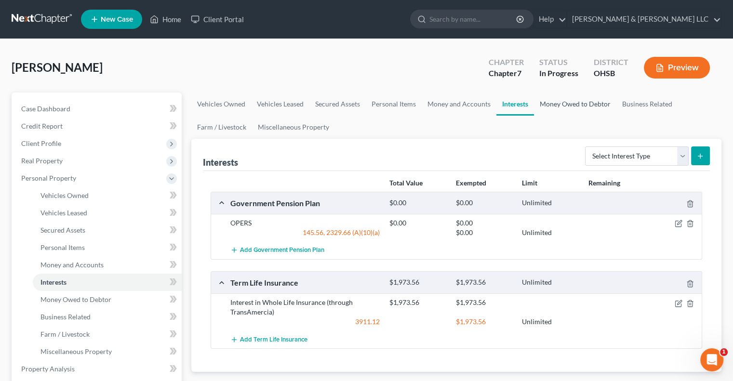
click at [589, 106] on link "Money Owed to Debtor" at bounding box center [575, 104] width 82 height 23
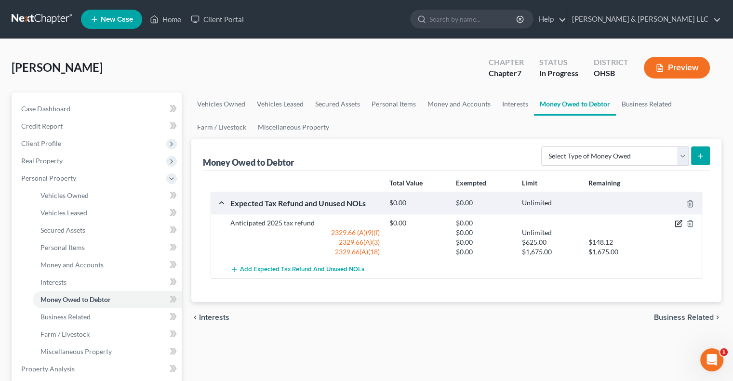
click at [678, 225] on icon "button" at bounding box center [679, 224] width 8 height 8
select select "0"
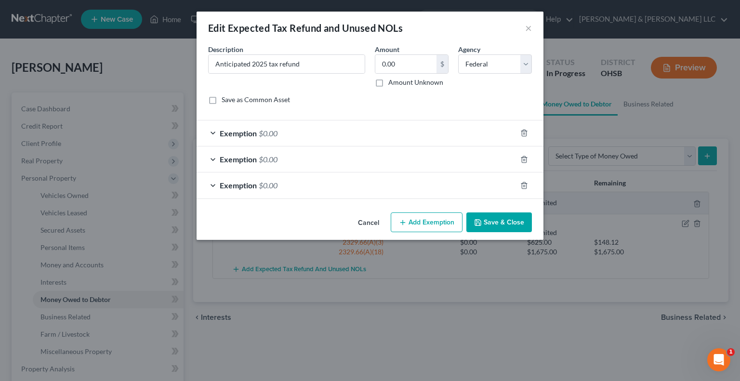
click at [212, 158] on div "Exemption $0.00" at bounding box center [357, 160] width 320 height 26
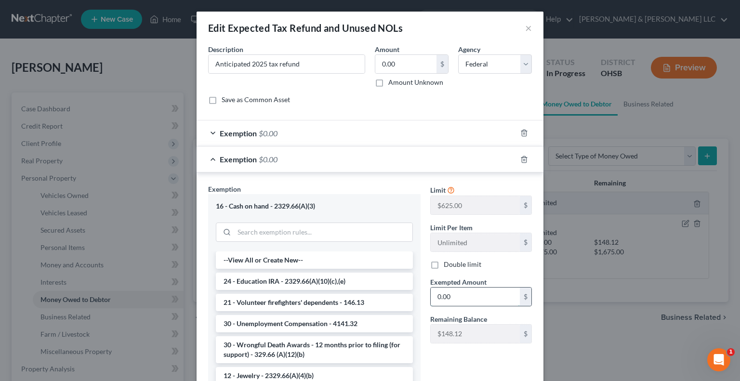
click at [480, 296] on input "0.00" at bounding box center [475, 297] width 89 height 18
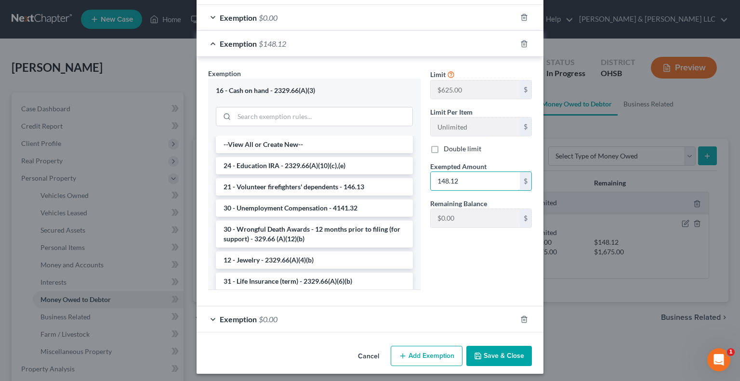
scroll to position [119, 0]
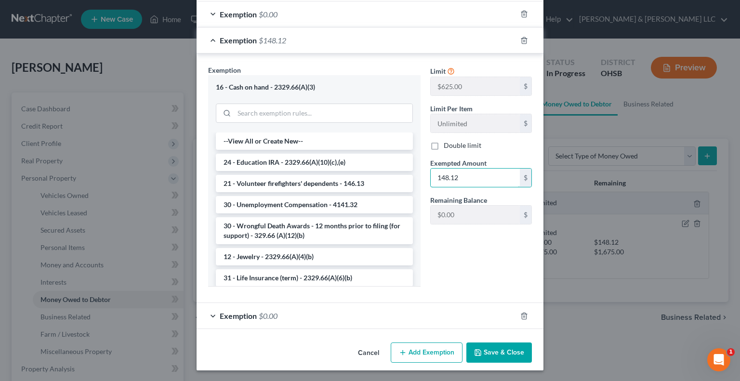
type input "148.12"
click at [208, 313] on div "Exemption $0.00" at bounding box center [357, 316] width 320 height 26
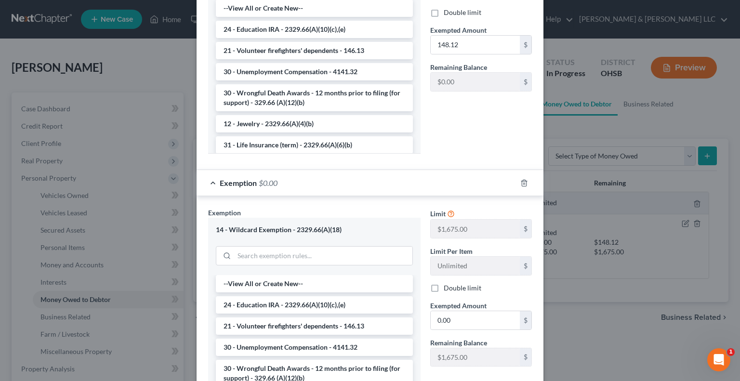
scroll to position [312, 0]
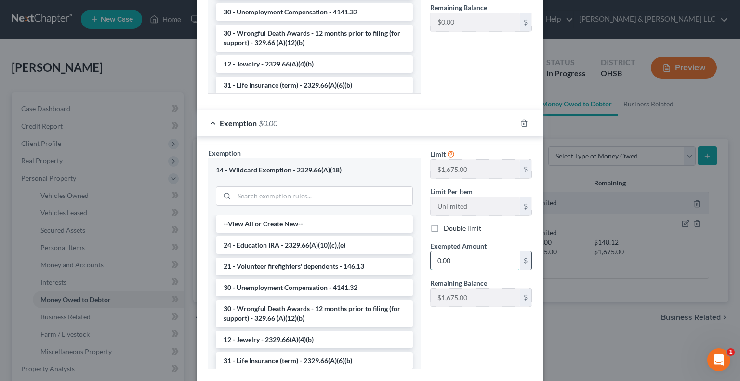
click at [464, 260] on input "0.00" at bounding box center [475, 261] width 89 height 18
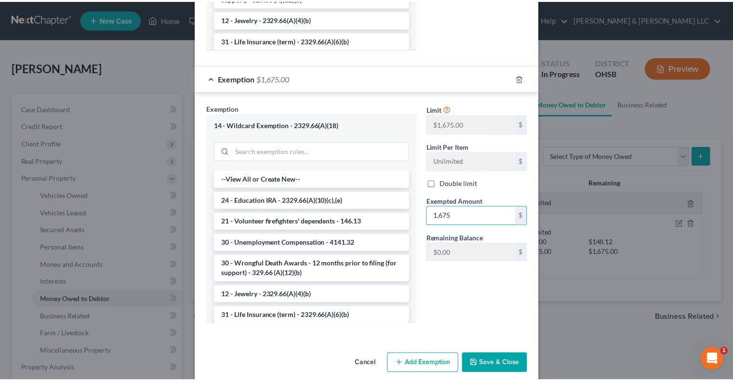
scroll to position [368, 0]
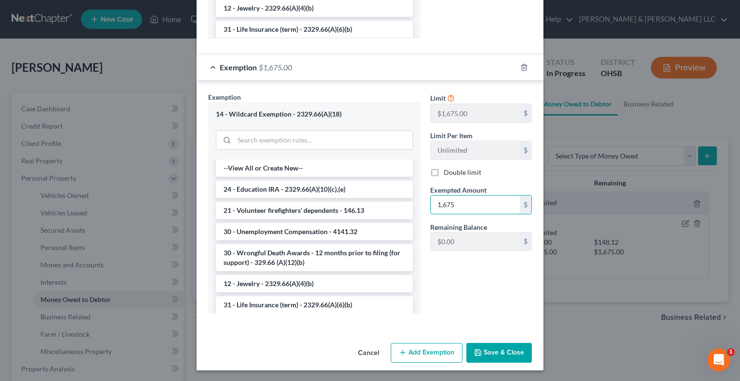
type input "1,675"
click at [489, 351] on button "Save & Close" at bounding box center [500, 353] width 66 height 20
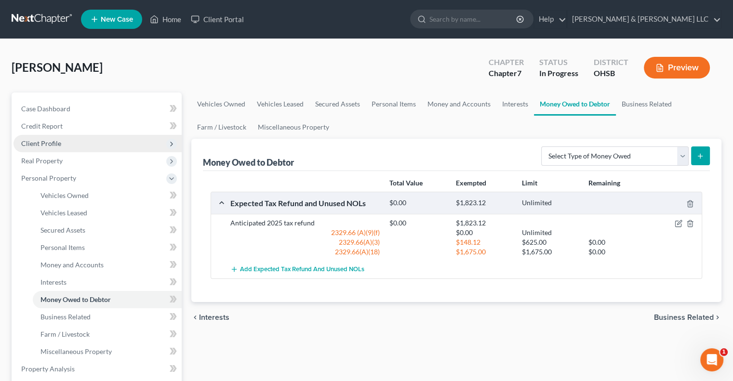
click at [43, 140] on span "Client Profile" at bounding box center [41, 143] width 40 height 8
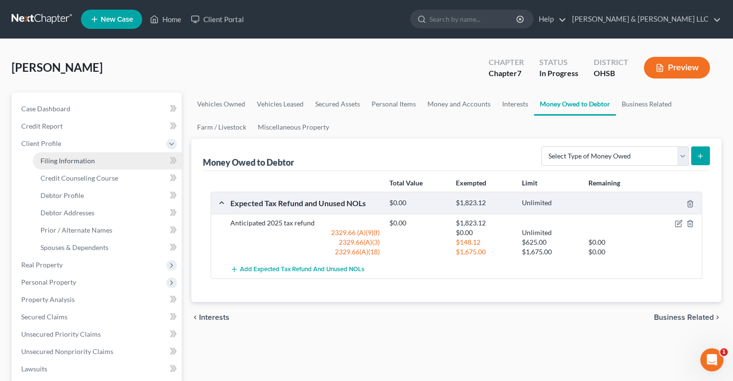
click at [57, 156] on link "Filing Information" at bounding box center [107, 160] width 149 height 17
select select "1"
select select "0"
select select "62"
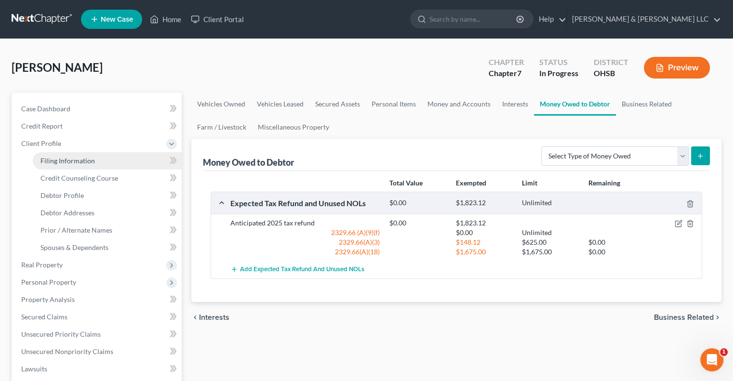
select select "0"
select select "36"
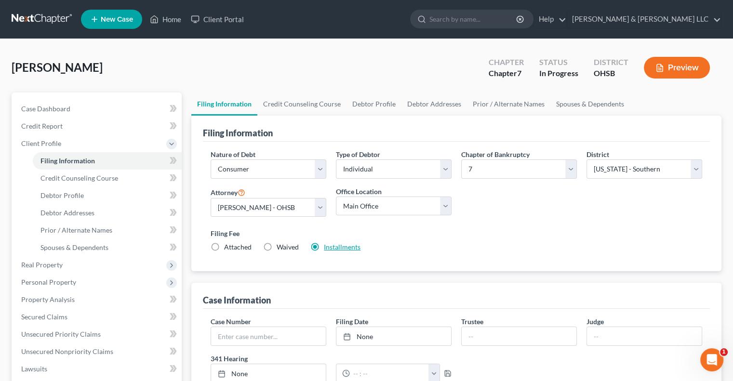
click at [350, 250] on link "Installments" at bounding box center [342, 247] width 37 height 8
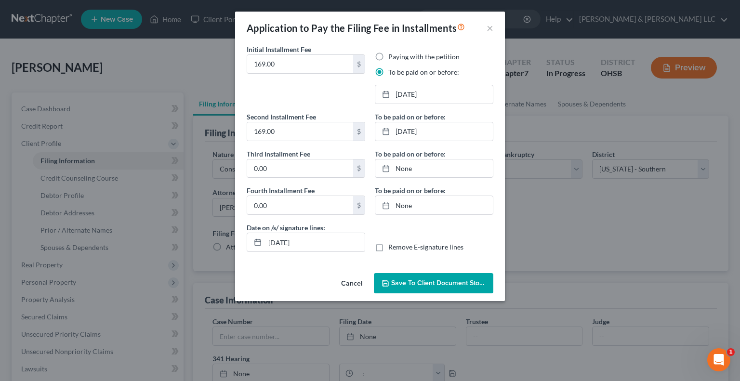
click at [404, 281] on span "Save to Client Document Storage" at bounding box center [442, 283] width 102 height 8
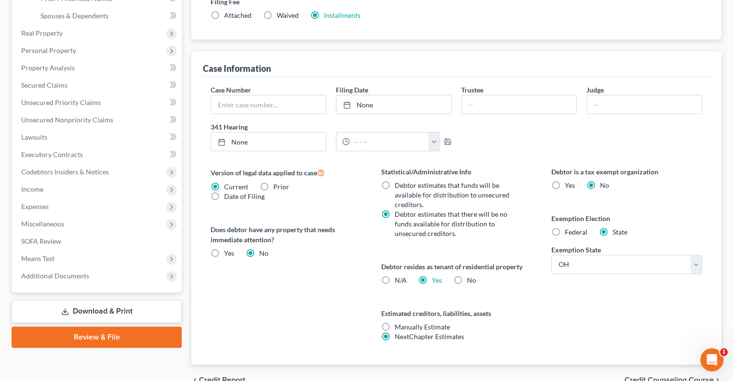
scroll to position [241, 0]
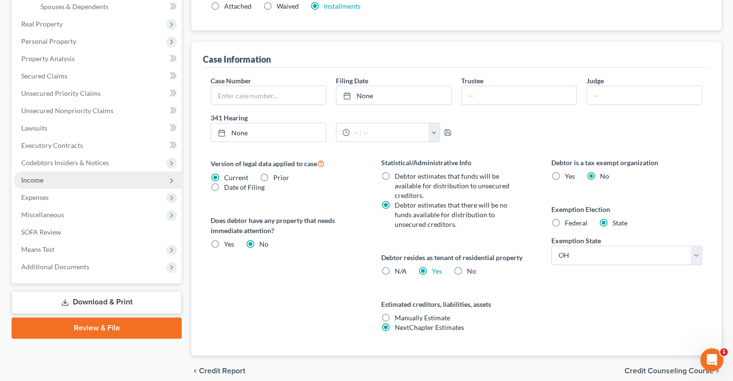
click at [58, 183] on span "Income" at bounding box center [97, 180] width 168 height 17
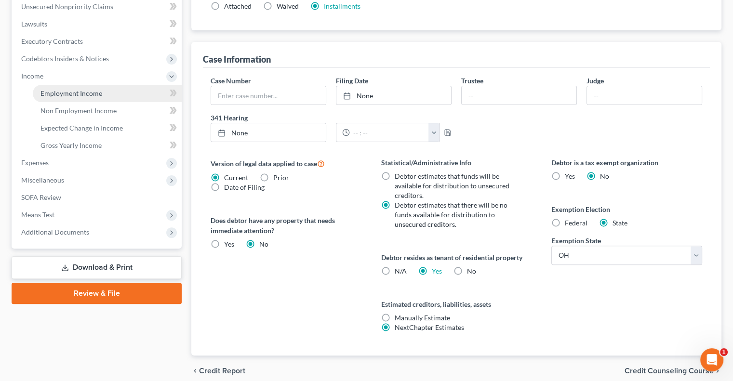
click at [92, 94] on span "Employment Income" at bounding box center [71, 93] width 62 height 8
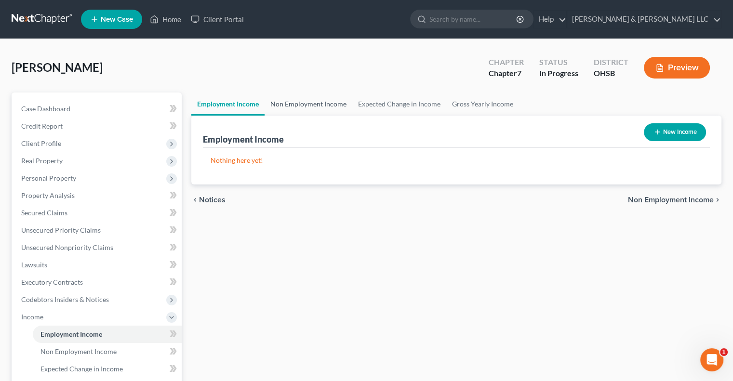
click at [329, 108] on link "Non Employment Income" at bounding box center [309, 104] width 88 height 23
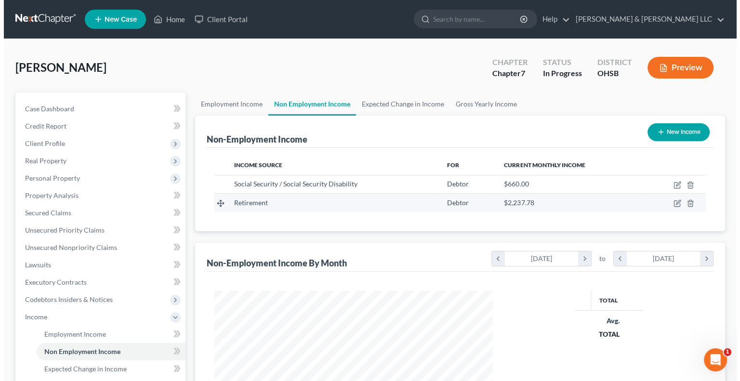
scroll to position [172, 297]
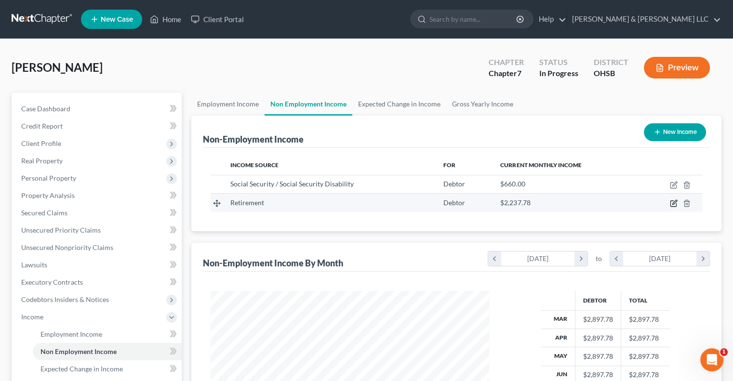
click at [673, 200] on icon "button" at bounding box center [674, 204] width 8 height 8
select select "3"
select select "0"
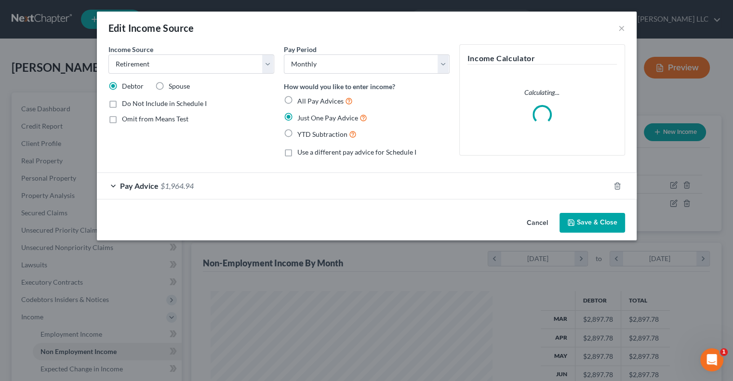
scroll to position [172, 301]
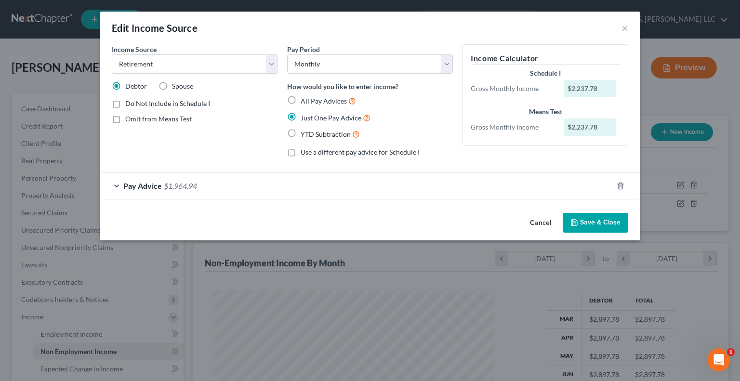
click at [118, 186] on div "Pay Advice $1,964.94" at bounding box center [356, 186] width 513 height 26
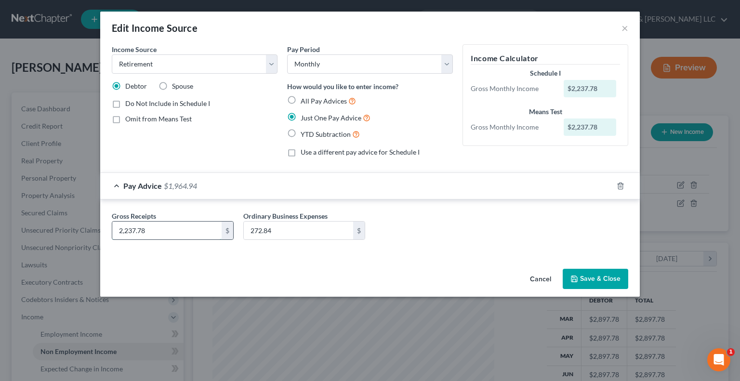
click at [160, 229] on input "2,237.78" at bounding box center [166, 231] width 109 height 18
click at [592, 279] on button "Save & Close" at bounding box center [596, 279] width 66 height 20
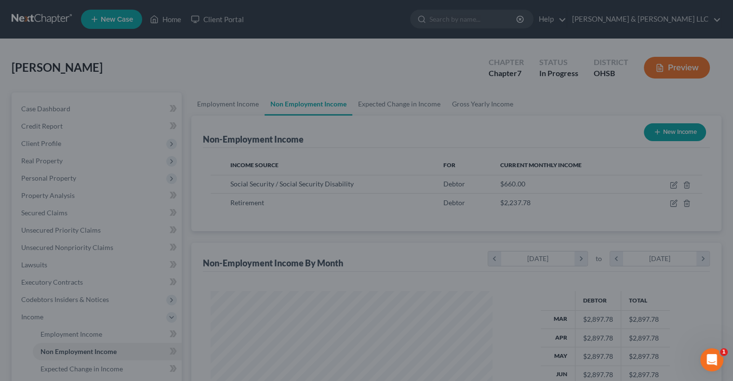
scroll to position [481914, 481787]
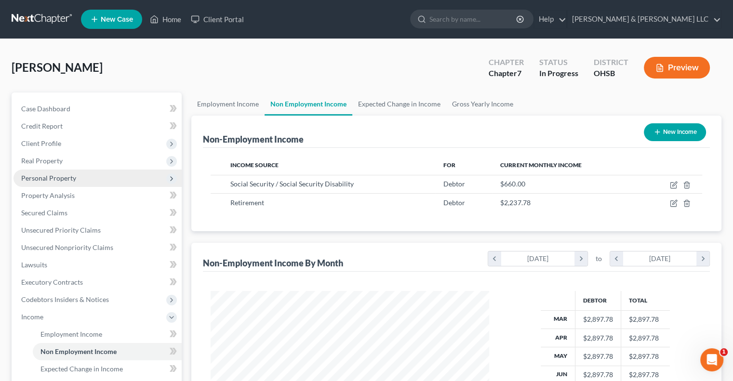
click at [50, 180] on span "Personal Property" at bounding box center [48, 178] width 55 height 8
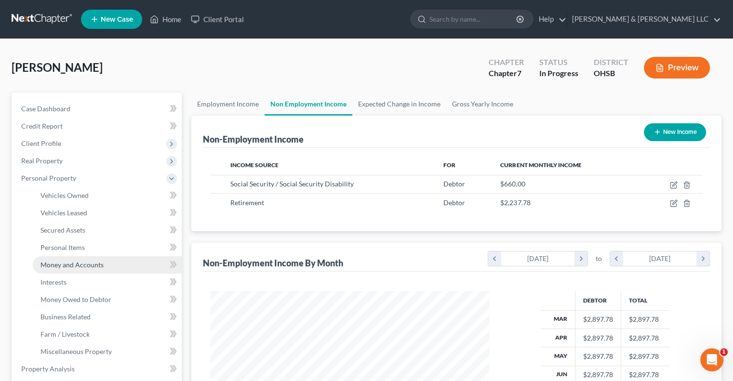
click at [73, 263] on span "Money and Accounts" at bounding box center [71, 265] width 63 height 8
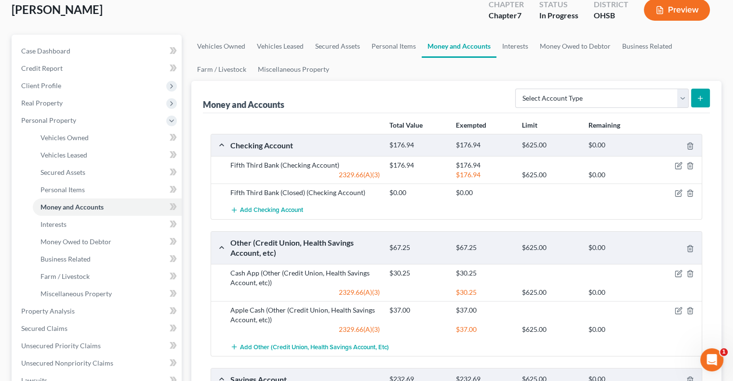
scroll to position [193, 0]
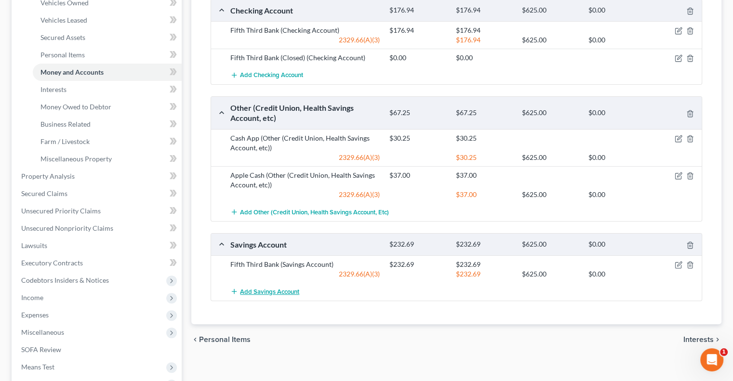
click at [265, 290] on span "Add Savings Account" at bounding box center [269, 292] width 59 height 8
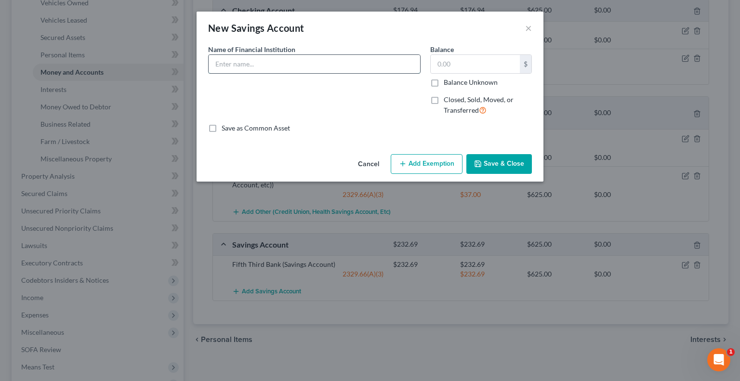
click at [256, 65] on input "text" at bounding box center [315, 64] width 212 height 18
type input "Fifth Third Bank (Closed)"
click at [444, 100] on label "Closed, Sold, Moved, or Transferred" at bounding box center [488, 105] width 88 height 21
click at [448, 100] on input "Closed, Sold, Moved, or Transferred" at bounding box center [451, 98] width 6 height 6
checkbox input "true"
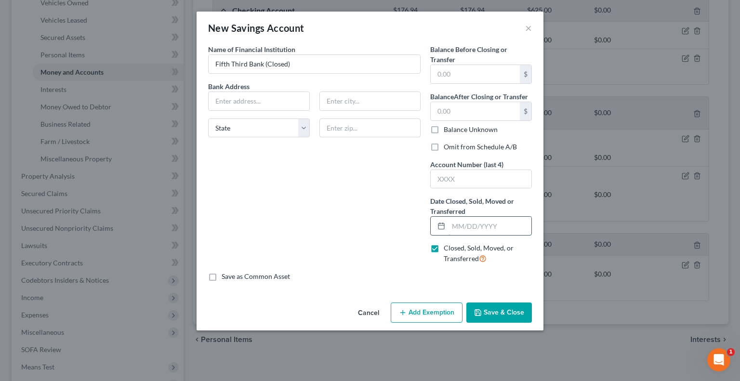
click at [461, 223] on input "text" at bounding box center [490, 226] width 83 height 18
type input "09/08/2025"
click at [484, 311] on button "Save & Close" at bounding box center [500, 313] width 66 height 20
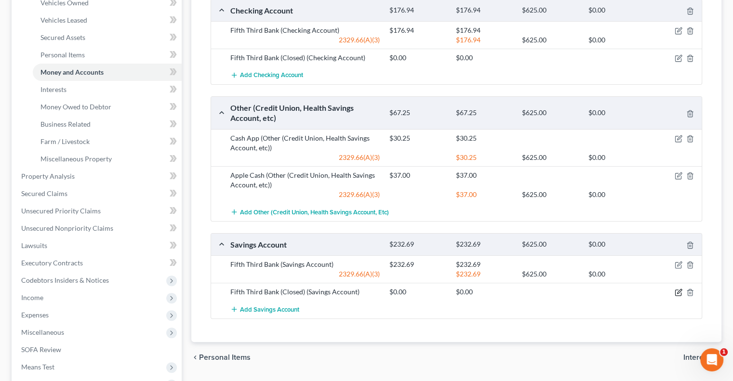
click at [679, 291] on icon "button" at bounding box center [679, 293] width 8 height 8
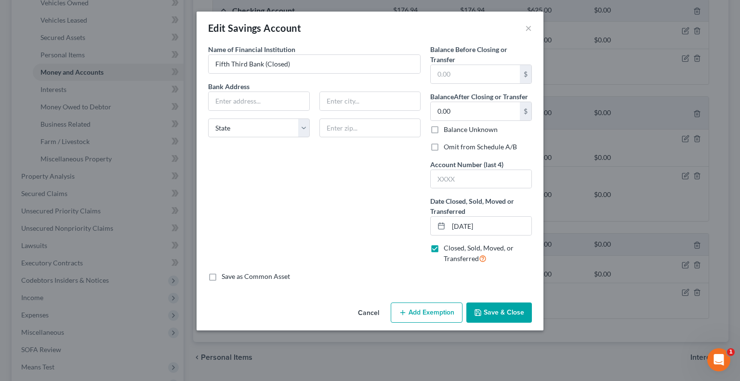
click at [444, 147] on label "Omit from Schedule A/B" at bounding box center [480, 147] width 73 height 10
click at [448, 147] on input "Omit from Schedule A/B" at bounding box center [451, 145] width 6 height 6
checkbox input "true"
click at [497, 314] on button "Save & Close" at bounding box center [500, 313] width 66 height 20
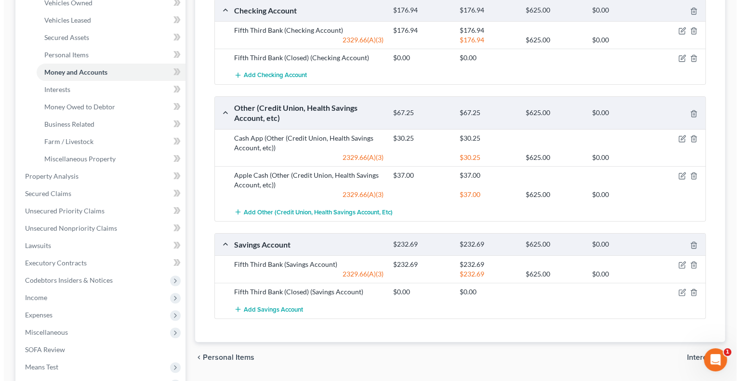
scroll to position [48, 0]
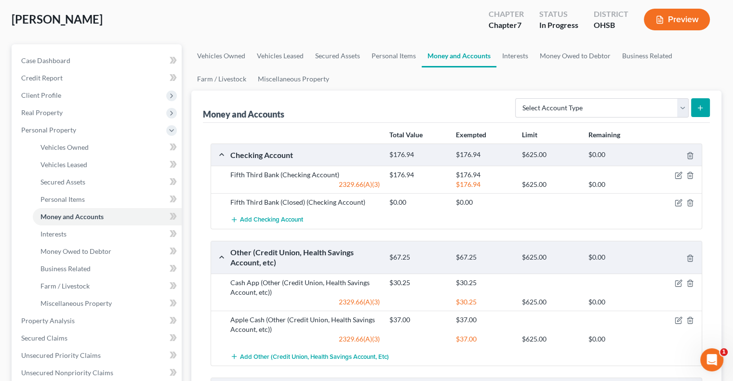
click at [659, 27] on button "Preview" at bounding box center [677, 20] width 66 height 22
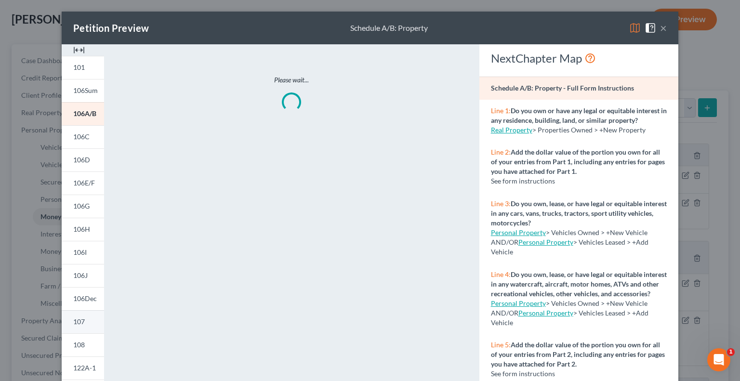
click at [79, 322] on span "107" at bounding box center [79, 322] width 12 height 8
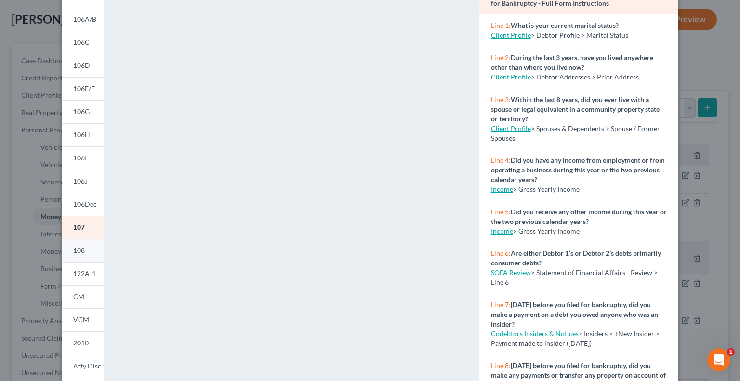
scroll to position [96, 0]
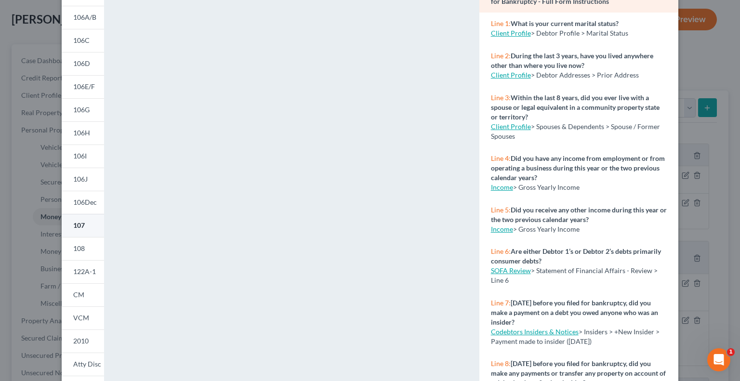
click at [80, 227] on span "107" at bounding box center [79, 225] width 12 height 8
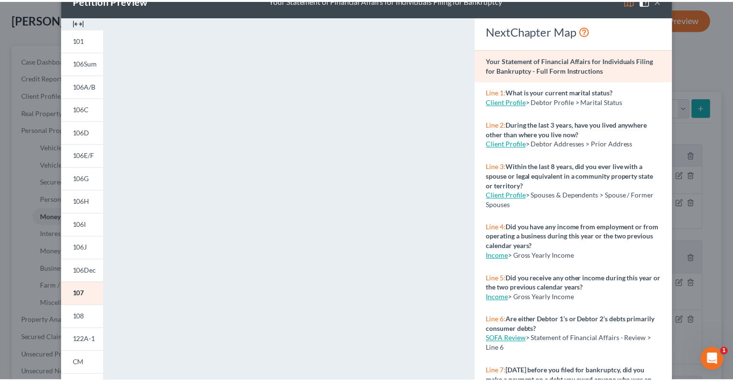
scroll to position [0, 0]
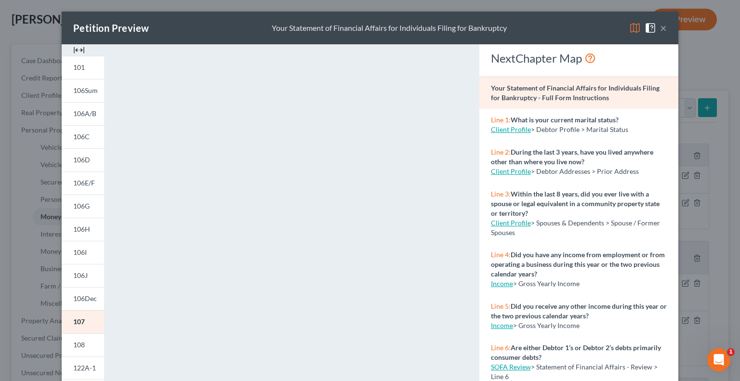
click at [660, 27] on button "×" at bounding box center [663, 28] width 7 height 12
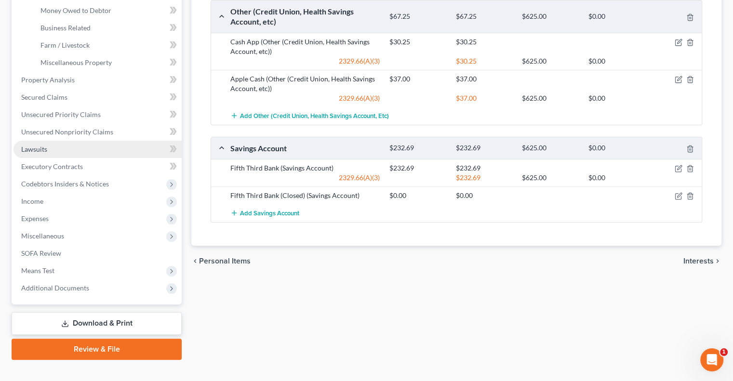
scroll to position [304, 0]
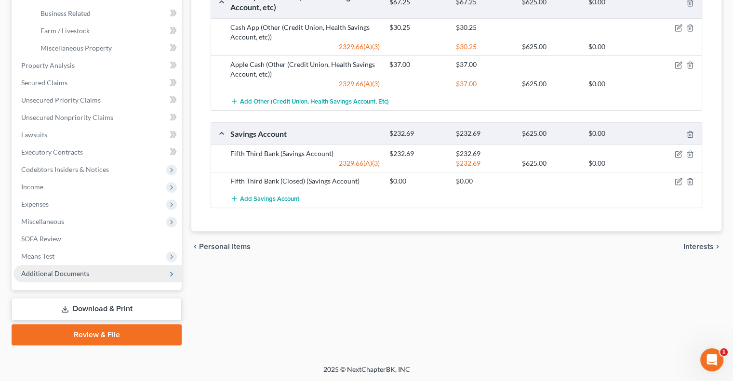
click at [60, 277] on span "Additional Documents" at bounding box center [55, 273] width 68 height 8
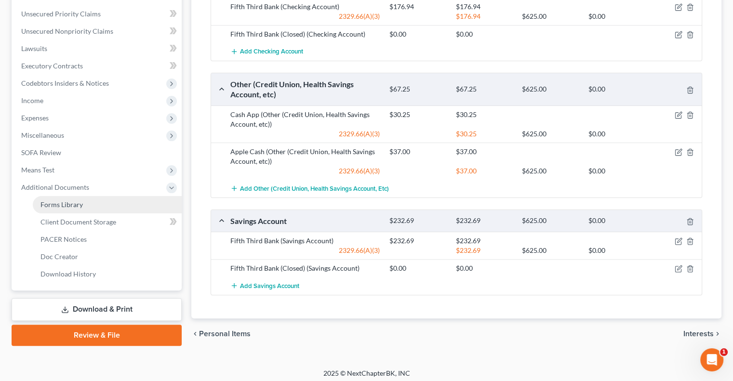
click at [64, 205] on span "Forms Library" at bounding box center [61, 205] width 42 height 8
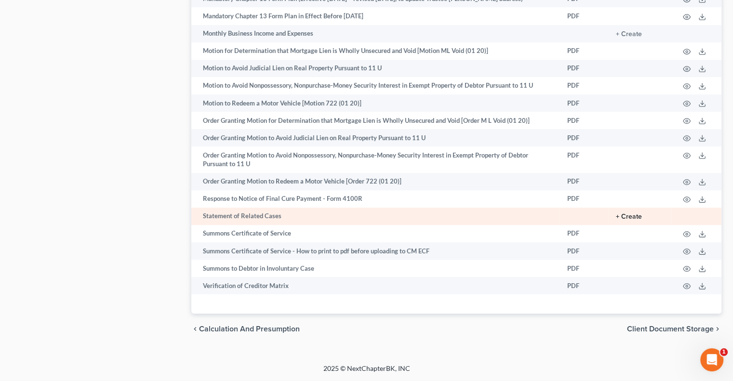
click at [629, 216] on button "+ Create" at bounding box center [629, 217] width 26 height 7
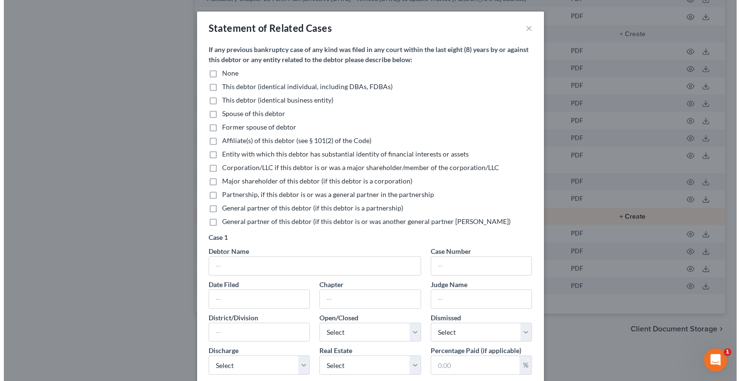
scroll to position [594, 0]
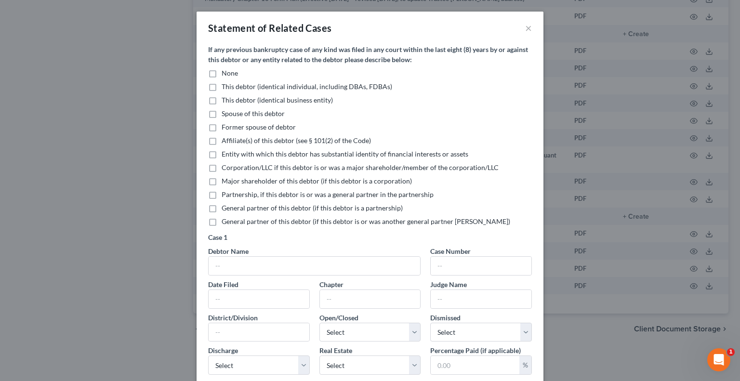
click at [222, 75] on label "None" at bounding box center [230, 73] width 16 height 10
click at [226, 75] on input "None" at bounding box center [229, 71] width 6 height 6
checkbox input "true"
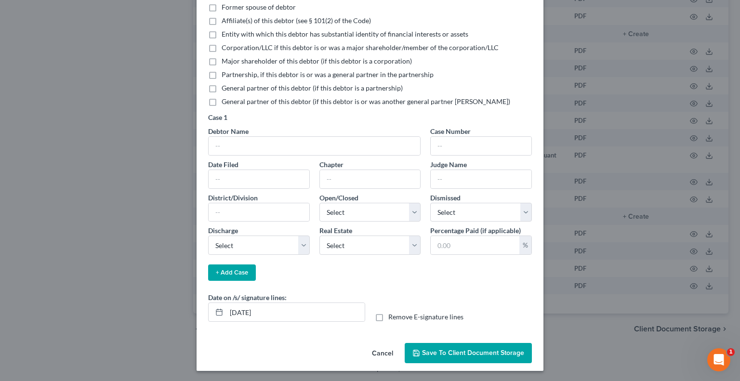
click at [431, 349] on span "Save to Client Document Storage" at bounding box center [473, 353] width 102 height 8
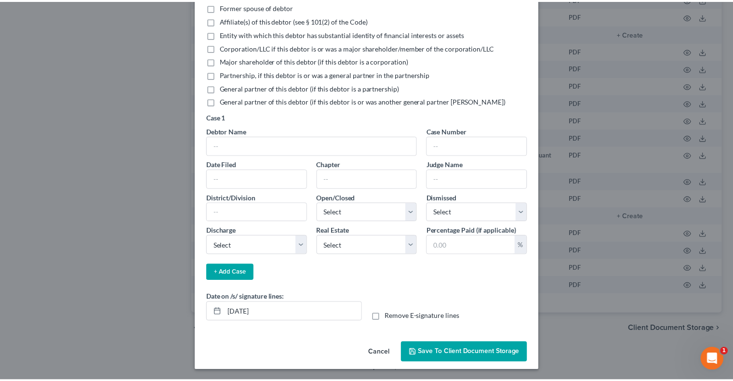
scroll to position [120, 0]
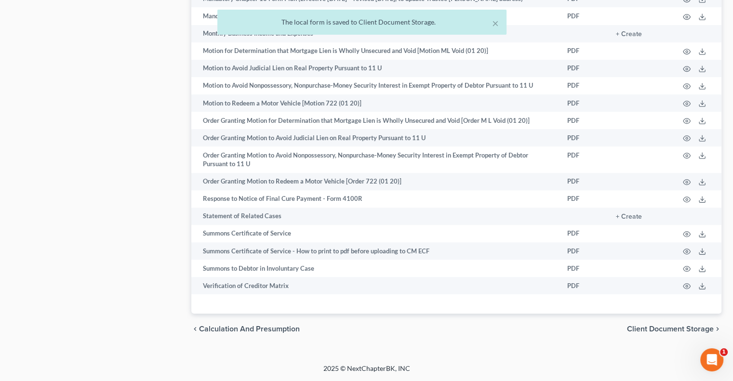
click at [658, 333] on span "Client Document Storage" at bounding box center [670, 329] width 87 height 8
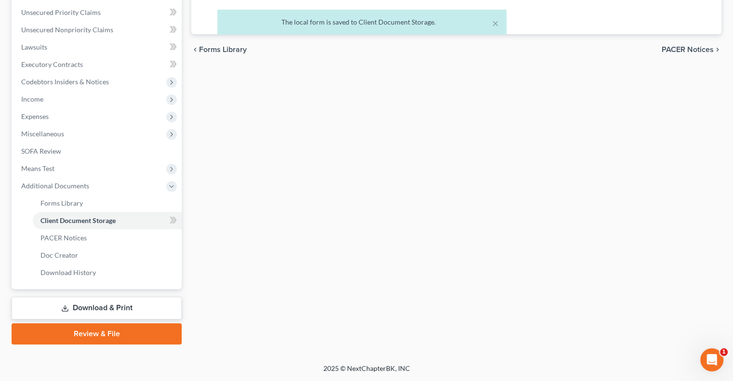
scroll to position [58, 0]
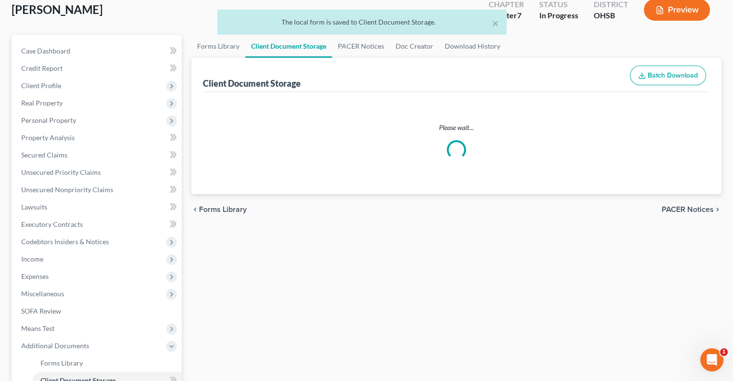
select select "7"
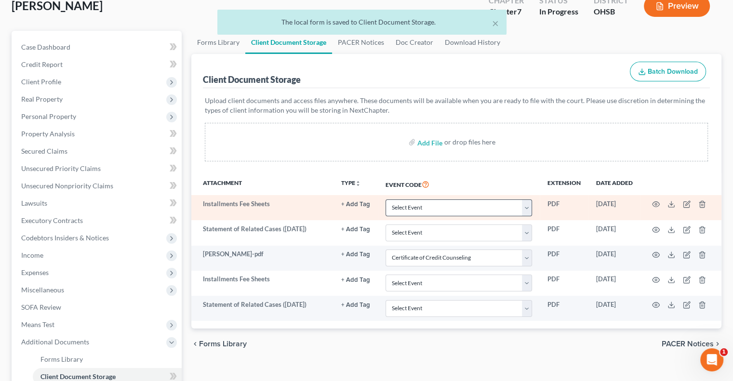
scroll to position [96, 0]
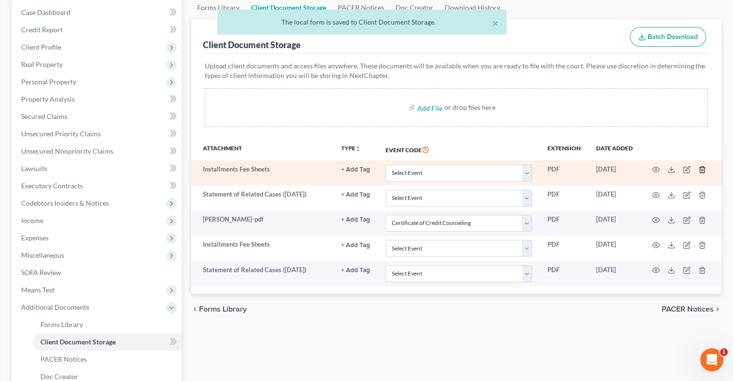
click at [703, 170] on line "button" at bounding box center [703, 171] width 0 height 2
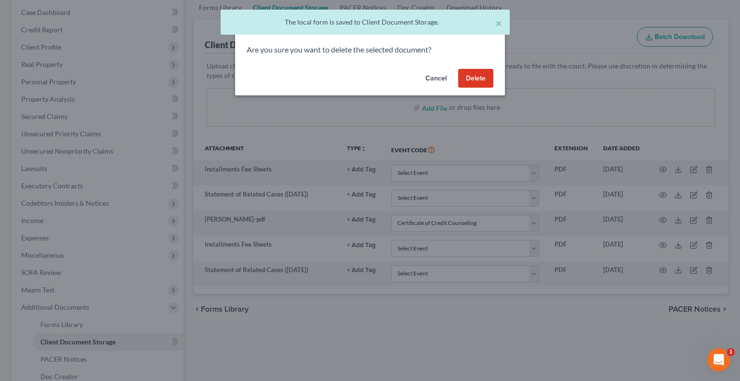
click at [488, 81] on button "Delete" at bounding box center [475, 78] width 35 height 19
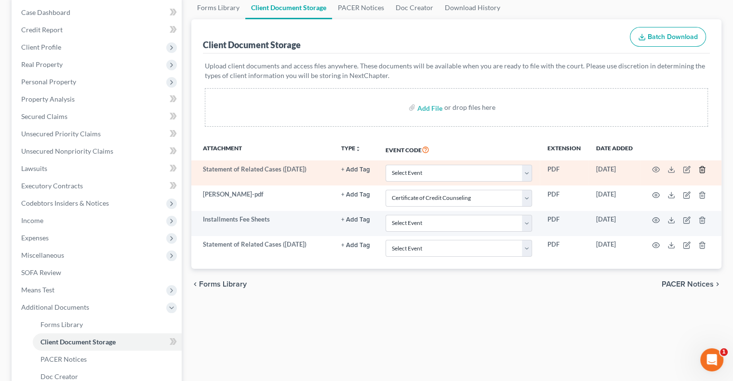
click at [704, 167] on icon "button" at bounding box center [702, 170] width 4 height 6
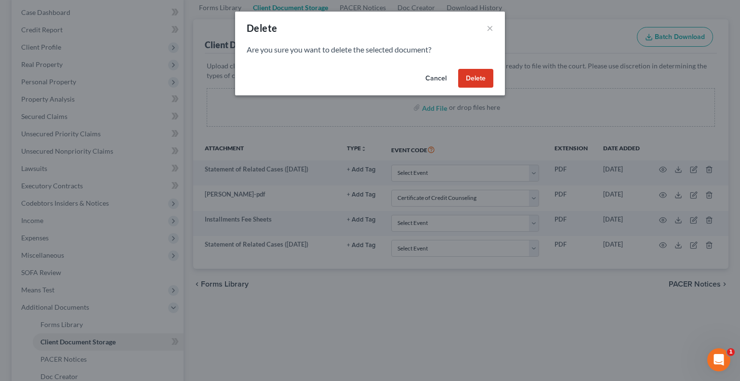
click at [461, 79] on button "Delete" at bounding box center [475, 78] width 35 height 19
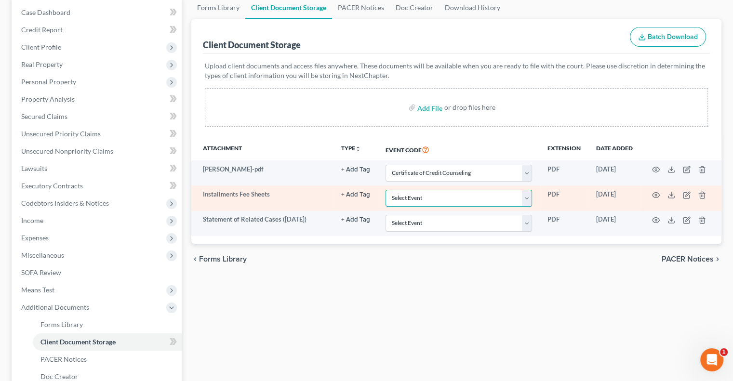
click at [527, 199] on select "Select Event 20 Largest Unsecured Creditors Amended Document Amended List of Cr…" at bounding box center [459, 198] width 147 height 17
select select "37"
click at [386, 190] on select "Select Event 20 Largest Unsecured Creditors Amended Document Amended List of Cr…" at bounding box center [459, 198] width 147 height 17
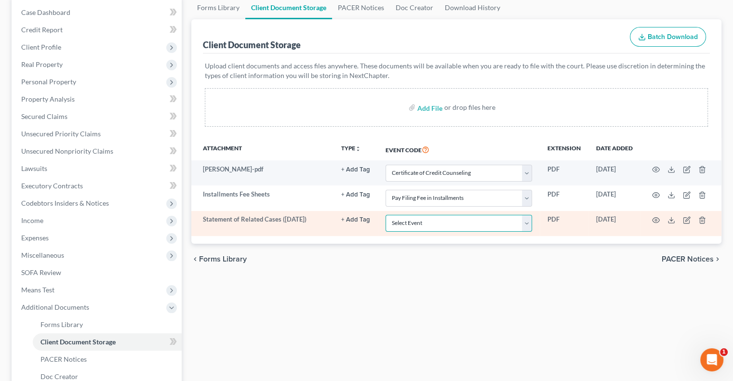
click at [413, 225] on select "Select Event 20 Largest Unsecured Creditors Amended Document Amended List of Cr…" at bounding box center [459, 223] width 147 height 17
select select "52"
click at [386, 215] on select "Select Event 20 Largest Unsecured Creditors Amended Document Amended List of Cr…" at bounding box center [459, 223] width 147 height 17
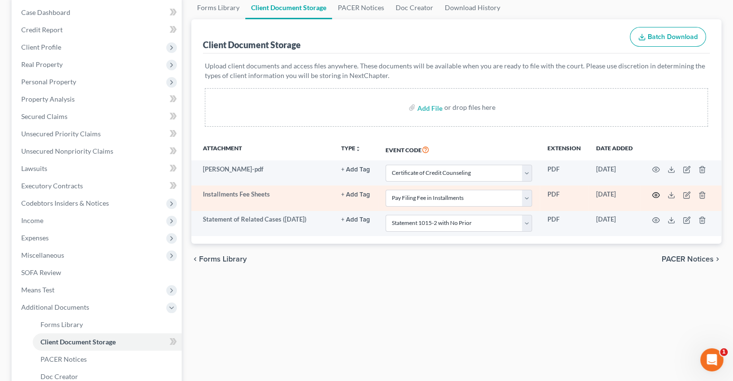
click at [656, 194] on circle "button" at bounding box center [656, 195] width 2 height 2
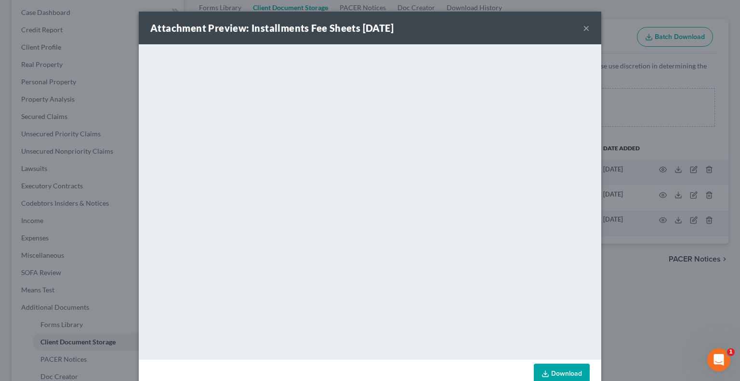
click at [584, 29] on button "×" at bounding box center [586, 28] width 7 height 12
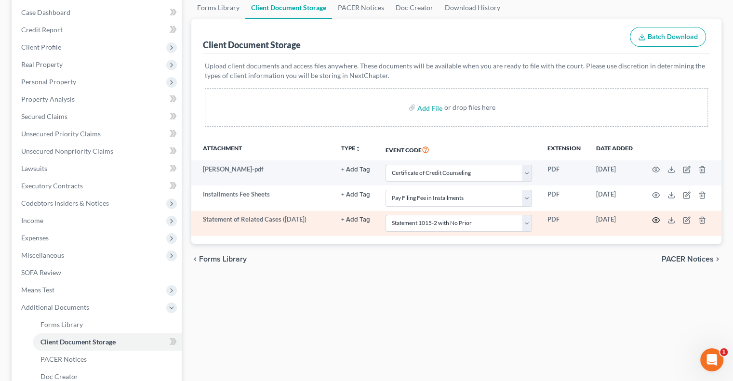
click at [657, 217] on icon "button" at bounding box center [656, 220] width 8 height 8
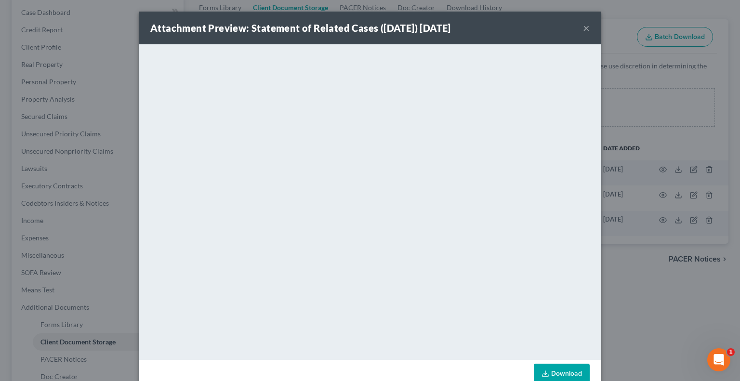
click at [583, 28] on button "×" at bounding box center [586, 28] width 7 height 12
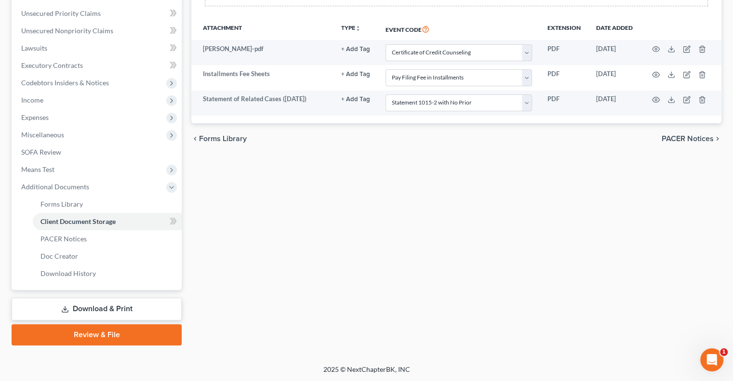
click at [101, 309] on link "Download & Print" at bounding box center [97, 309] width 170 height 23
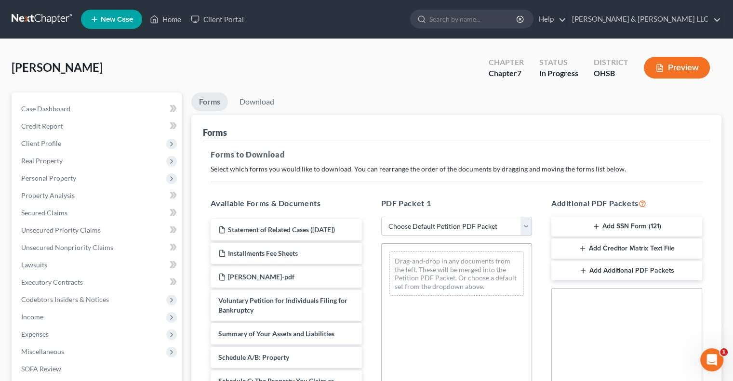
click at [638, 225] on button "Add SSN Form (121)" at bounding box center [627, 227] width 151 height 20
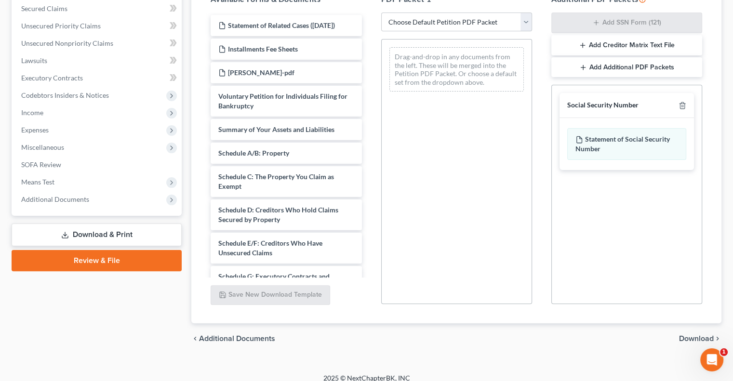
scroll to position [213, 0]
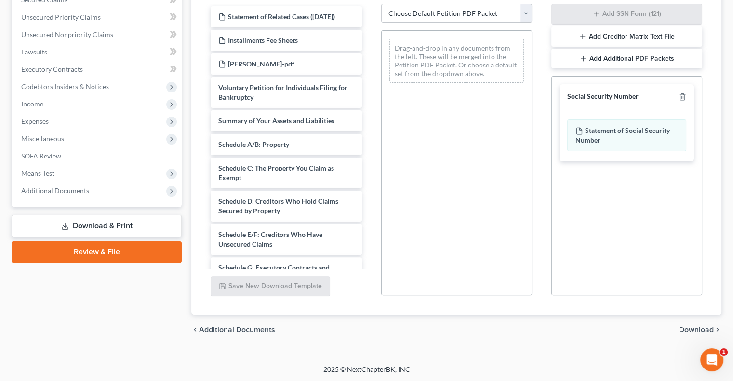
click at [686, 326] on span "Download" at bounding box center [696, 330] width 35 height 8
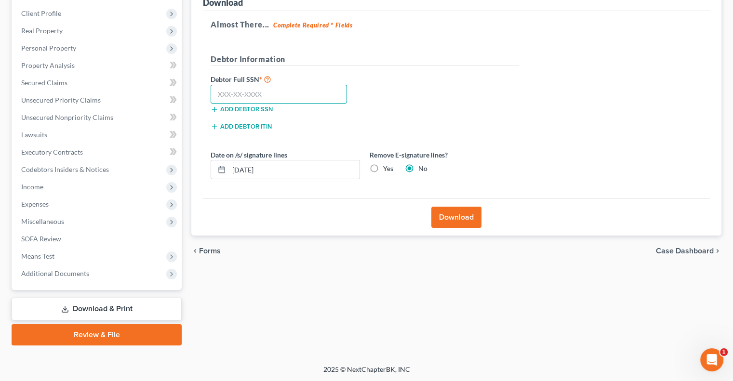
click at [331, 95] on input "text" at bounding box center [279, 94] width 136 height 19
type input "291-50-2734"
click at [455, 216] on button "Download" at bounding box center [456, 217] width 50 height 21
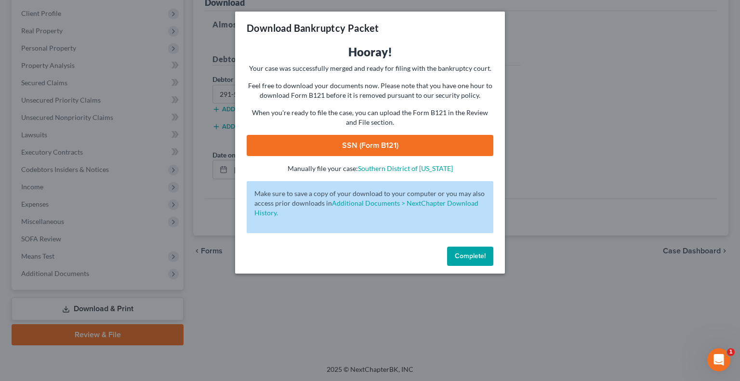
click at [375, 148] on link "SSN (Form B121)" at bounding box center [370, 145] width 247 height 21
click at [469, 256] on span "Complete!" at bounding box center [470, 256] width 31 height 8
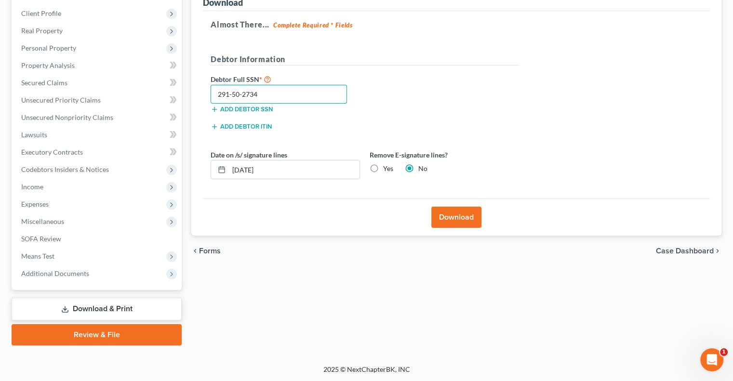
drag, startPoint x: 270, startPoint y: 93, endPoint x: 194, endPoint y: 105, distance: 76.6
click at [194, 105] on div "Download Almost There... Complete Required * Fields Debtor Information Debtor F…" at bounding box center [456, 110] width 530 height 251
click at [98, 334] on link "Review & File" at bounding box center [97, 334] width 170 height 21
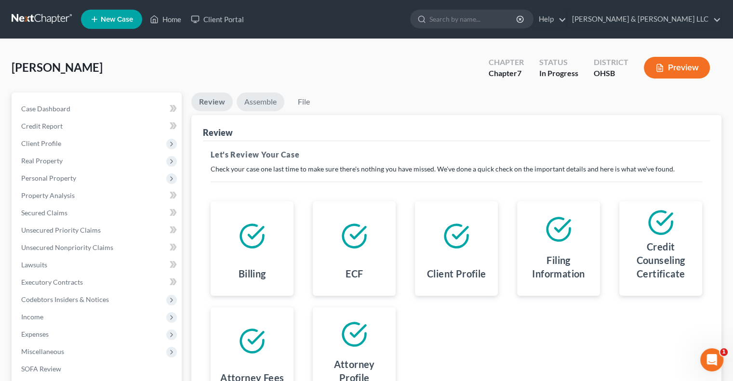
click at [256, 108] on link "Assemble" at bounding box center [261, 102] width 48 height 19
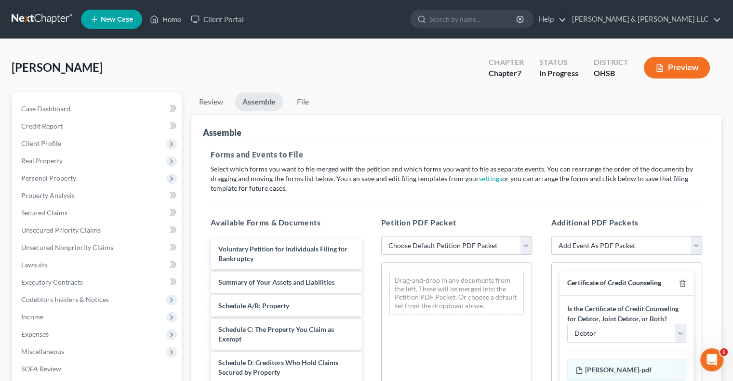
click at [526, 246] on select "Choose Default Petition PDF Packet Emergency Filing (Voluntary Petition and Cre…" at bounding box center [456, 245] width 151 height 19
select select "2"
click at [381, 236] on select "Choose Default Petition PDF Packet Emergency Filing (Voluntary Petition and Cre…" at bounding box center [456, 245] width 151 height 19
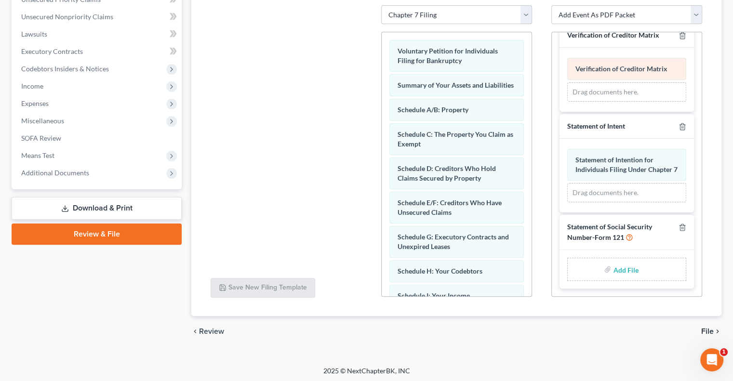
scroll to position [232, 0]
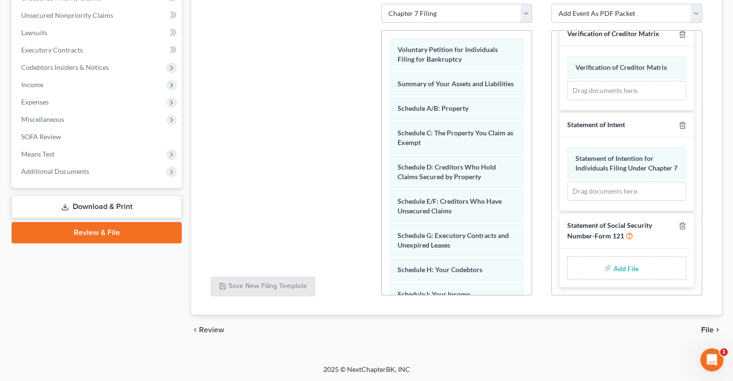
click at [629, 266] on input "file" at bounding box center [624, 267] width 23 height 17
type input "C:\fakepath\SSN - Daniels Marion.pdf"
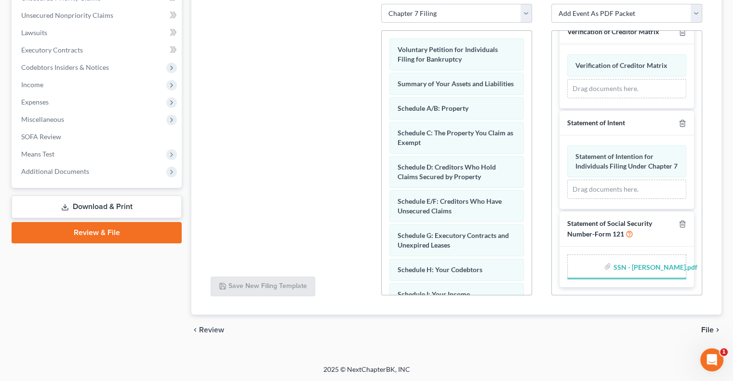
scroll to position [356, 0]
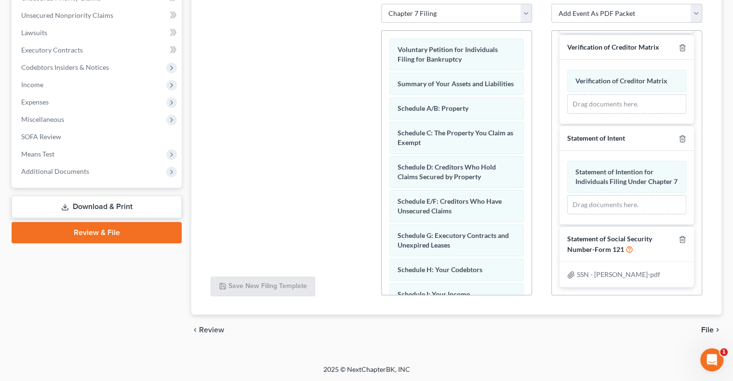
click at [707, 328] on span "File" at bounding box center [707, 330] width 13 height 8
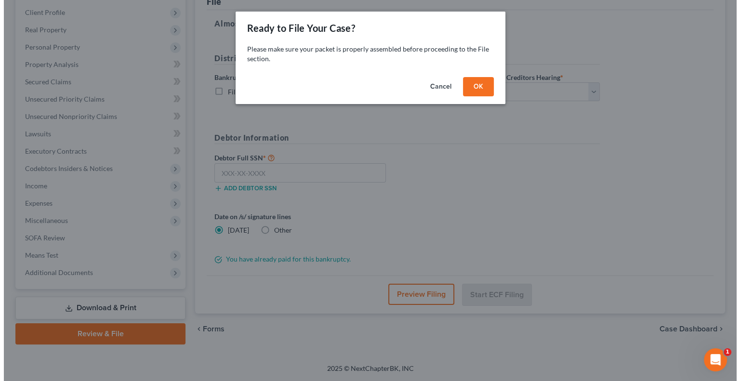
scroll to position [130, 0]
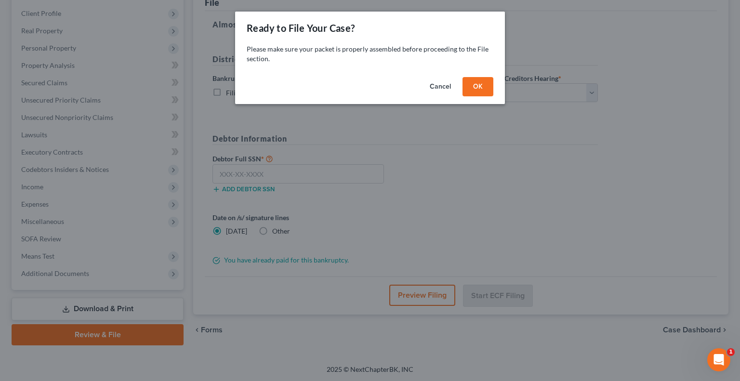
click at [471, 86] on button "OK" at bounding box center [478, 86] width 31 height 19
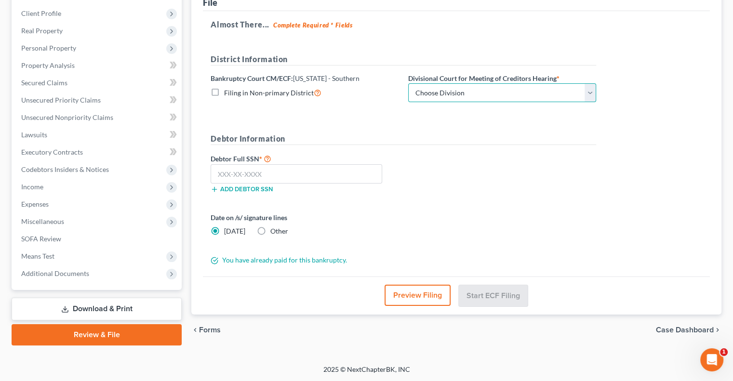
click at [472, 93] on select "Choose Division Cincinnati Columbus Dayton" at bounding box center [502, 92] width 188 height 19
select select "1"
click at [408, 83] on select "Choose Division Cincinnati Columbus Dayton" at bounding box center [502, 92] width 188 height 19
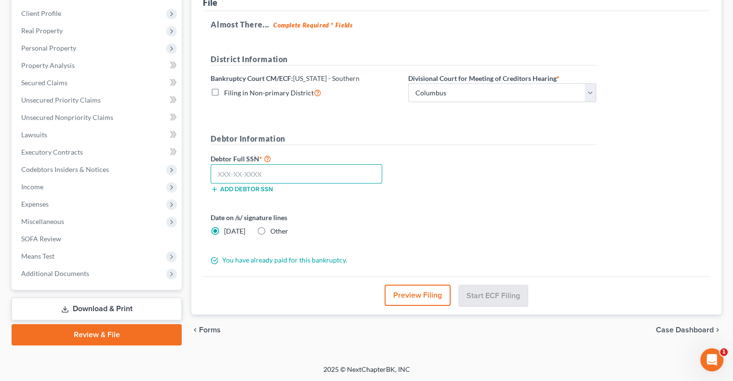
click at [354, 166] on input "text" at bounding box center [297, 173] width 172 height 19
paste input "291-50-2734"
type input "291-50-2734"
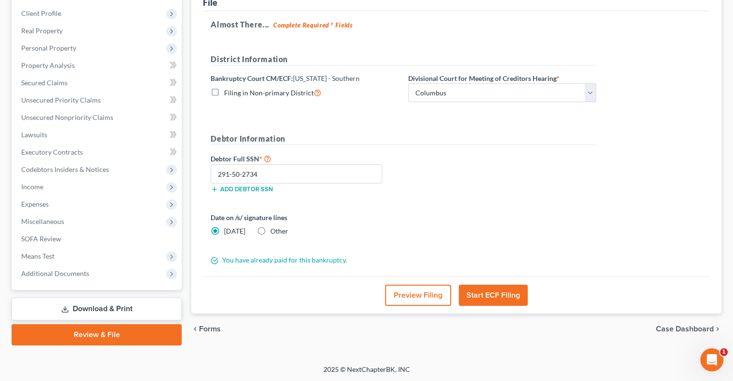
click at [481, 294] on button "Start ECF Filing" at bounding box center [493, 295] width 69 height 21
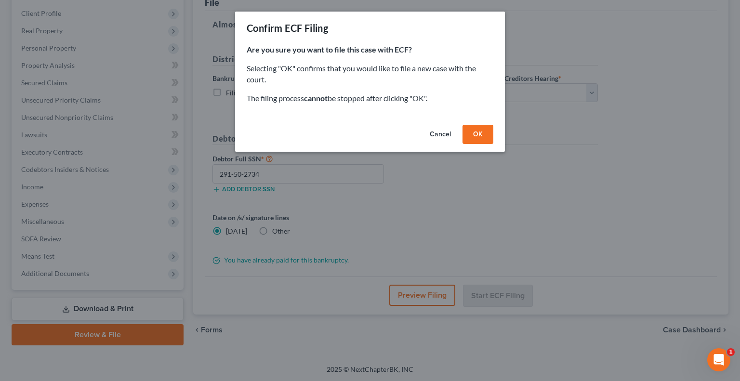
click at [477, 135] on button "OK" at bounding box center [478, 134] width 31 height 19
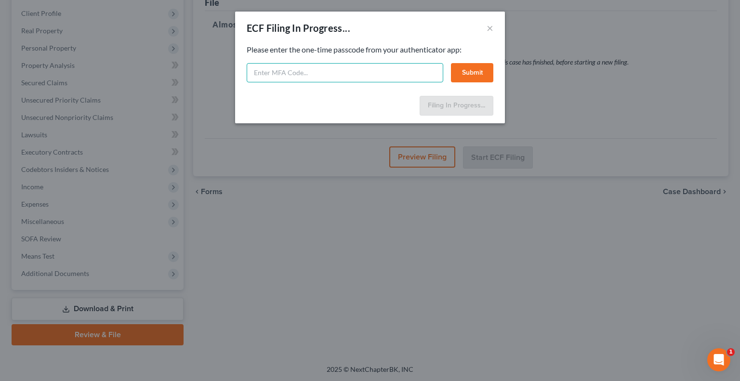
click at [298, 69] on input "text" at bounding box center [345, 72] width 197 height 19
type input "458173"
click at [467, 73] on button "Submit" at bounding box center [472, 72] width 42 height 19
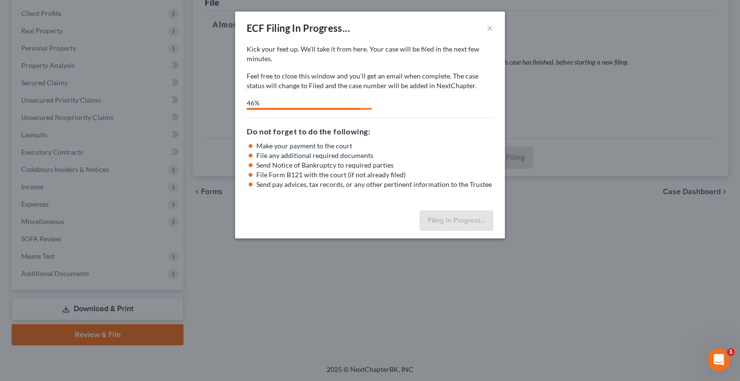
select select "1"
